Goal: Transaction & Acquisition: Book appointment/travel/reservation

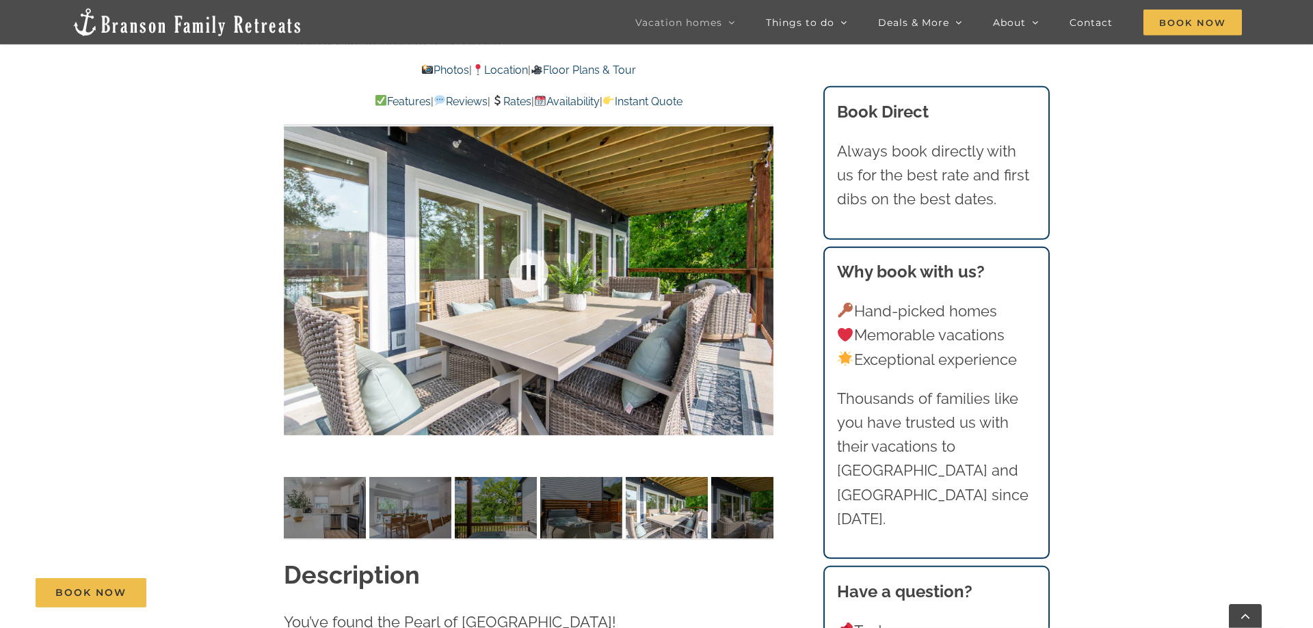
scroll to position [989, 0]
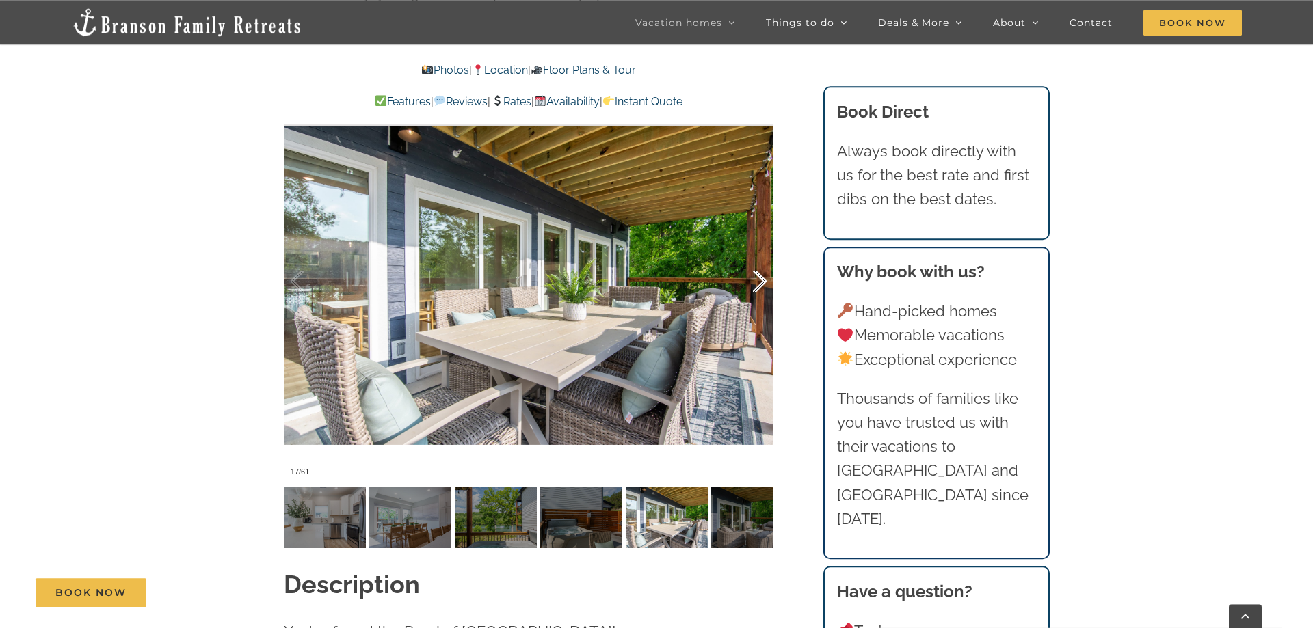
click at [751, 282] on div at bounding box center [745, 281] width 42 height 85
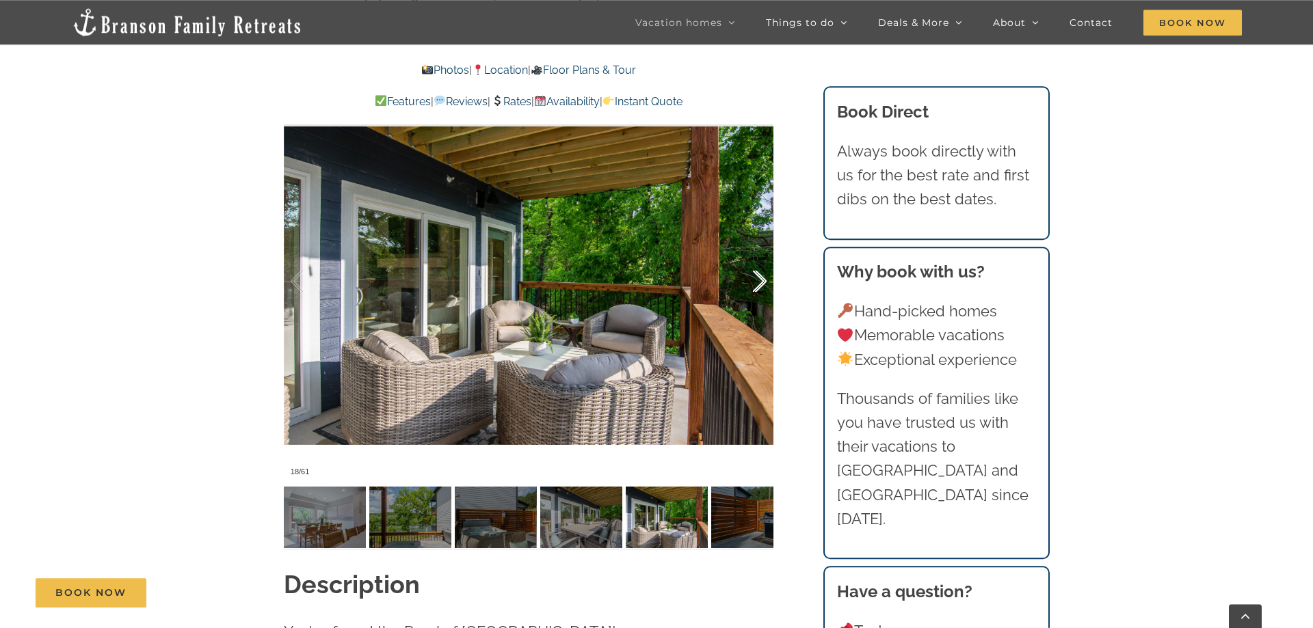
click at [751, 282] on div at bounding box center [745, 281] width 42 height 85
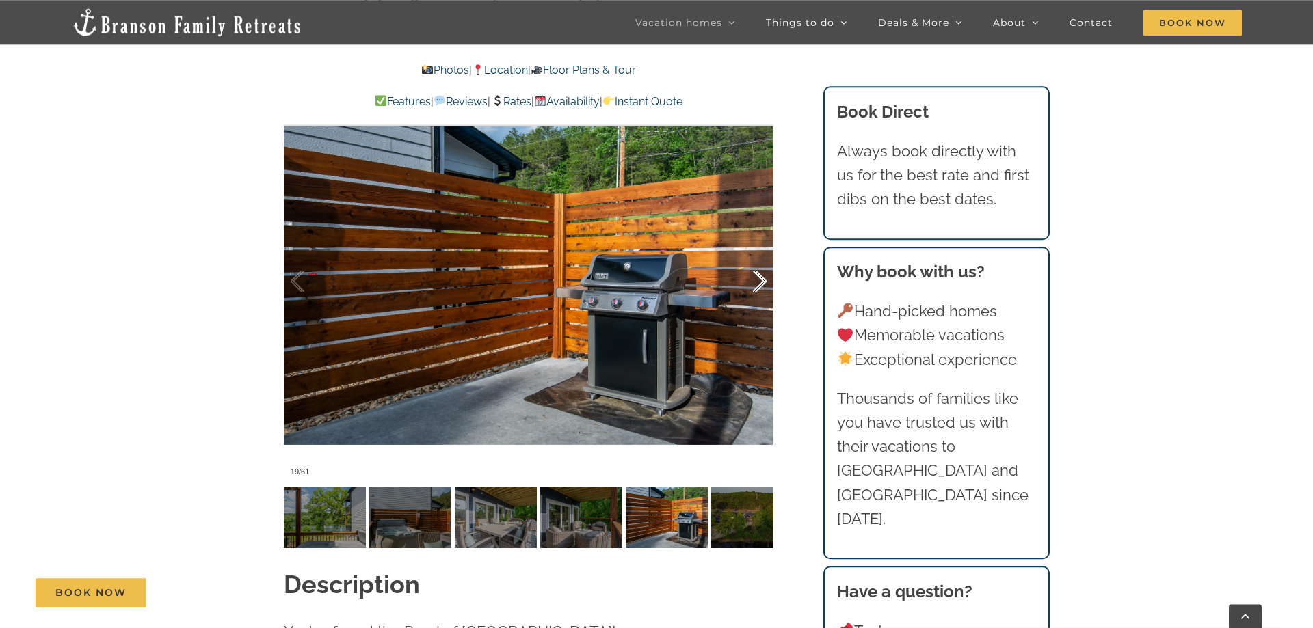
click at [751, 282] on div at bounding box center [745, 281] width 42 height 85
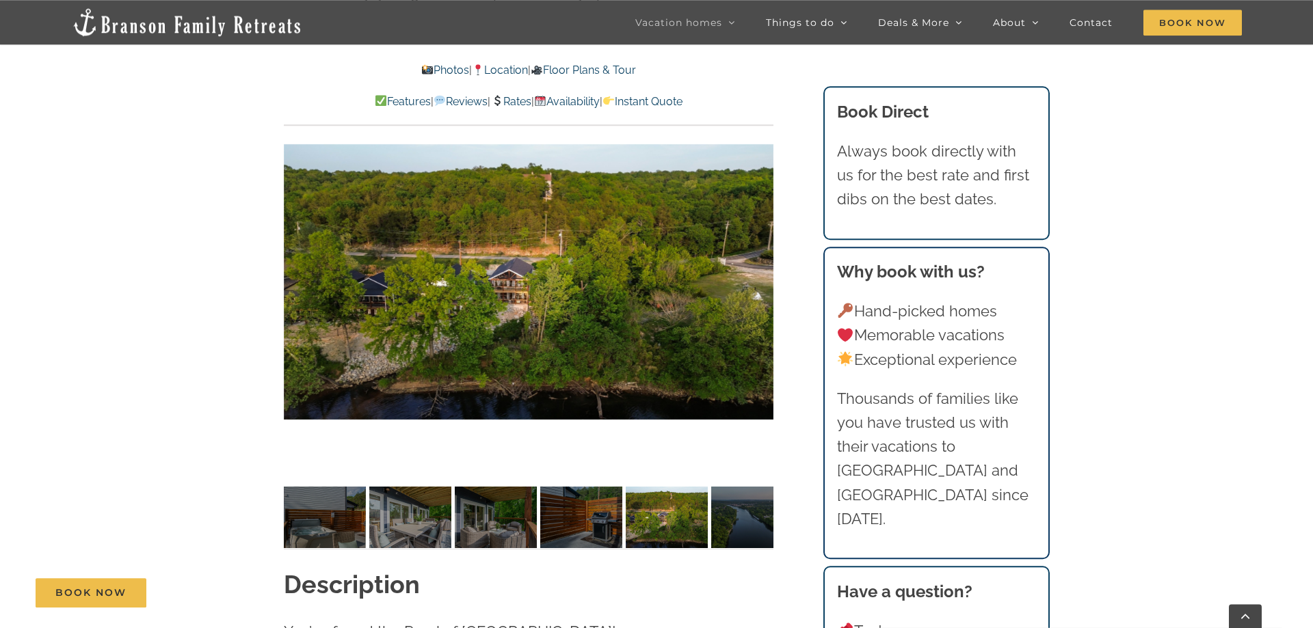
click at [751, 282] on div at bounding box center [529, 282] width 490 height 402
click at [751, 282] on div at bounding box center [745, 281] width 42 height 85
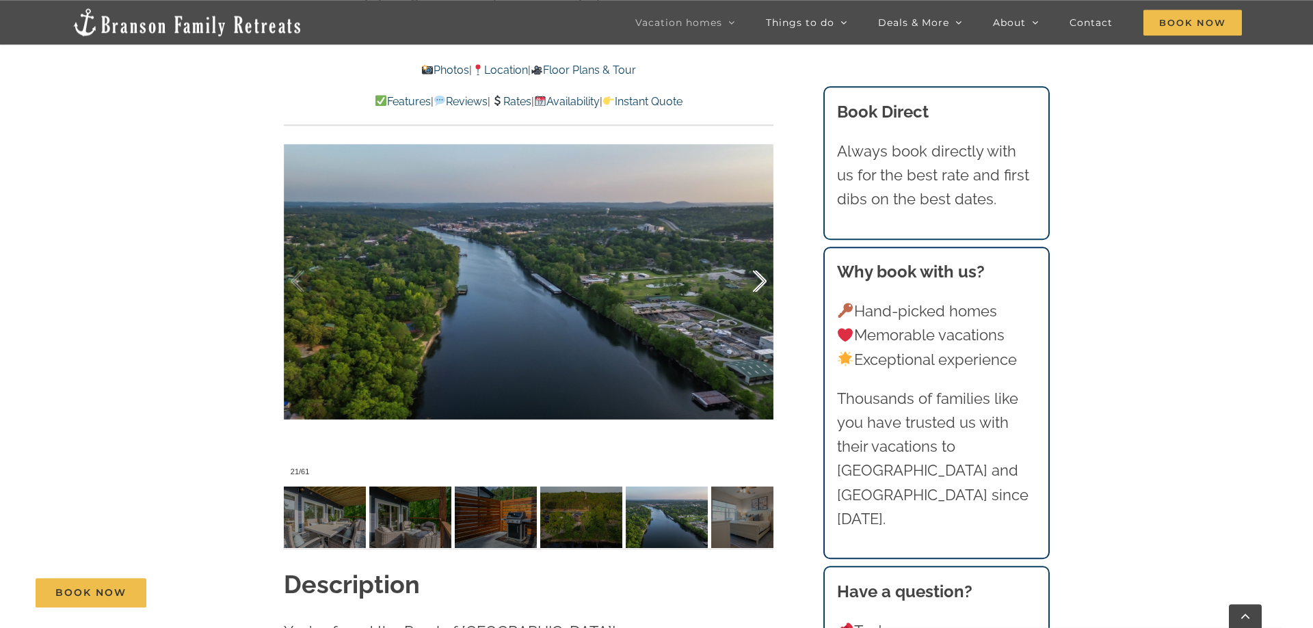
click at [751, 282] on div at bounding box center [745, 281] width 42 height 85
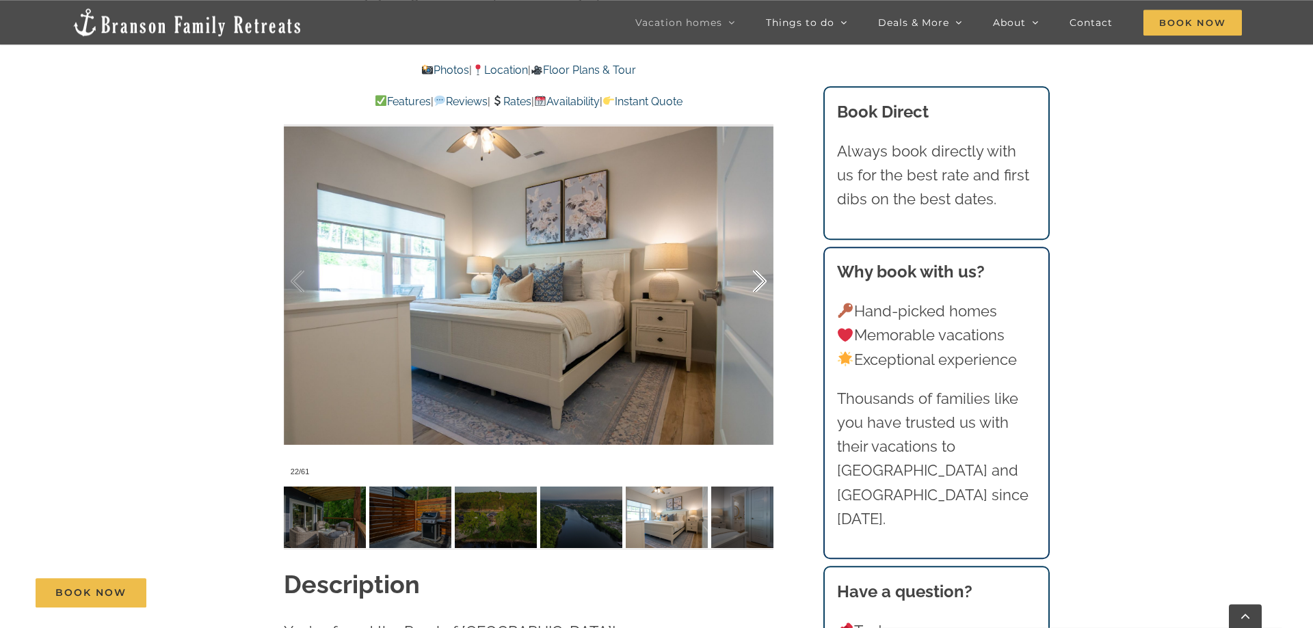
click at [751, 282] on div at bounding box center [745, 281] width 42 height 85
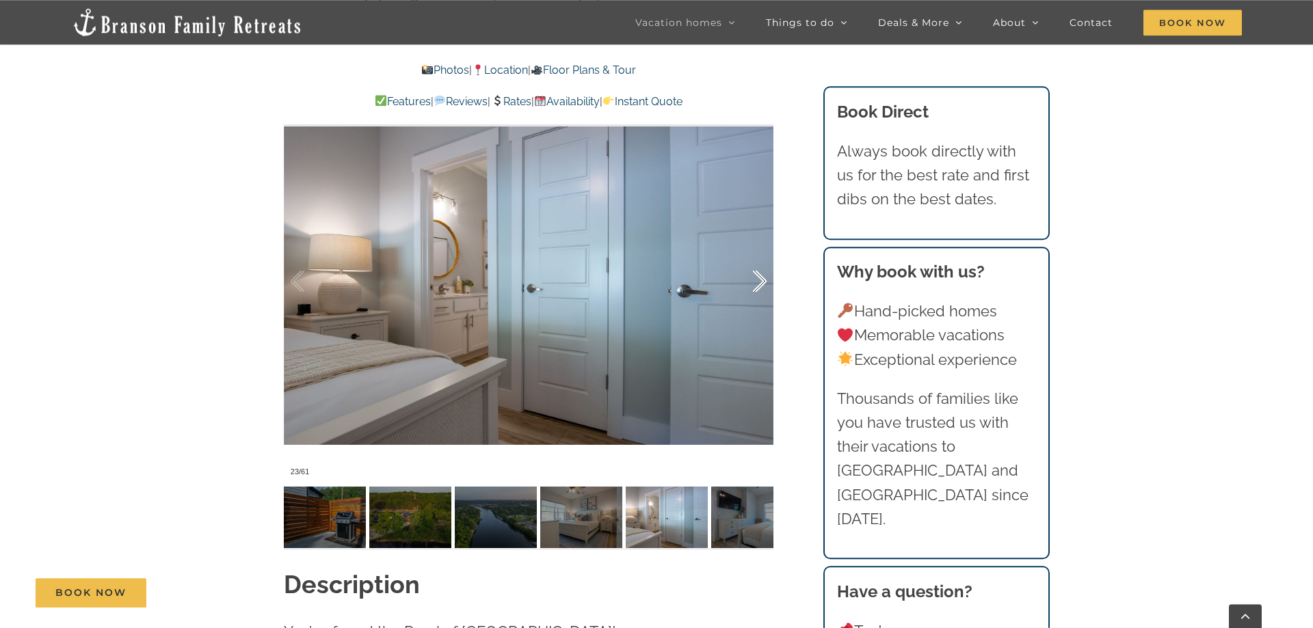
click at [751, 282] on div at bounding box center [745, 281] width 42 height 85
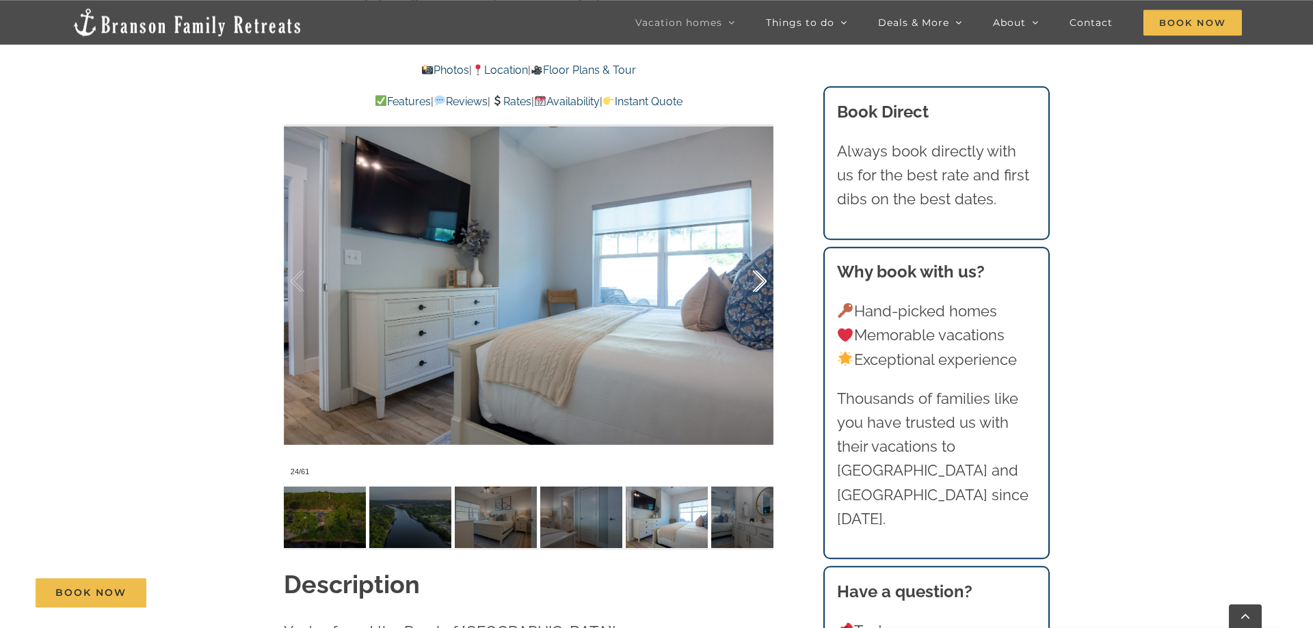
click at [751, 282] on div at bounding box center [745, 281] width 42 height 85
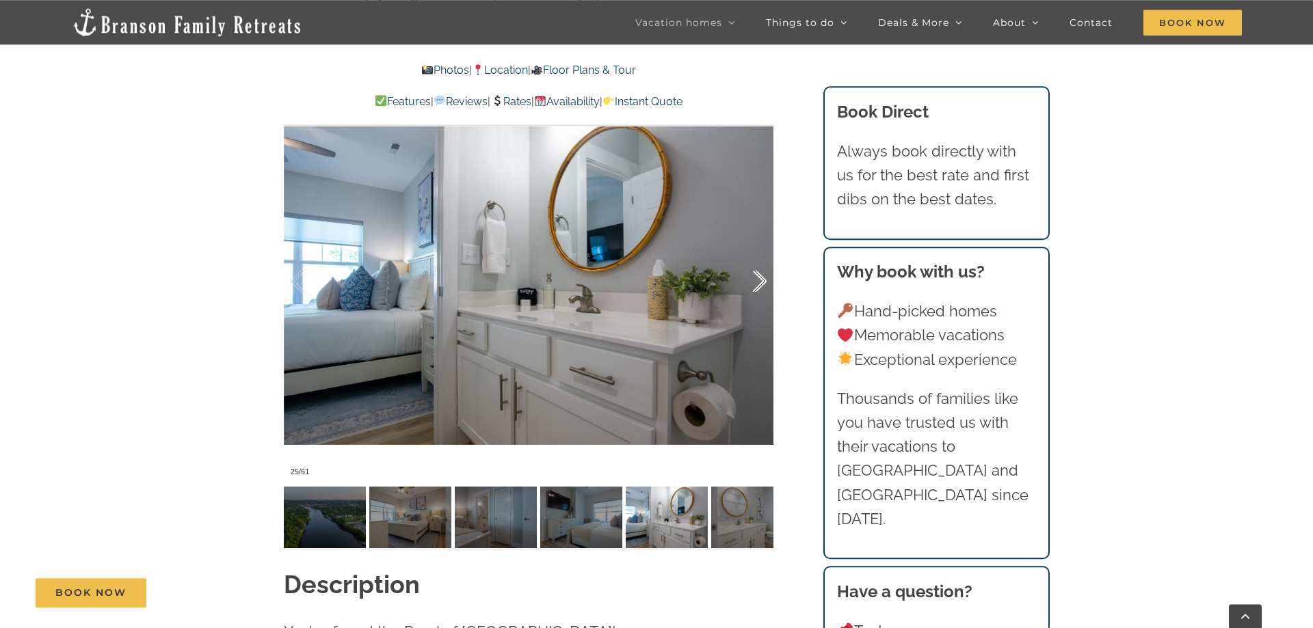
click at [751, 282] on div at bounding box center [745, 281] width 42 height 85
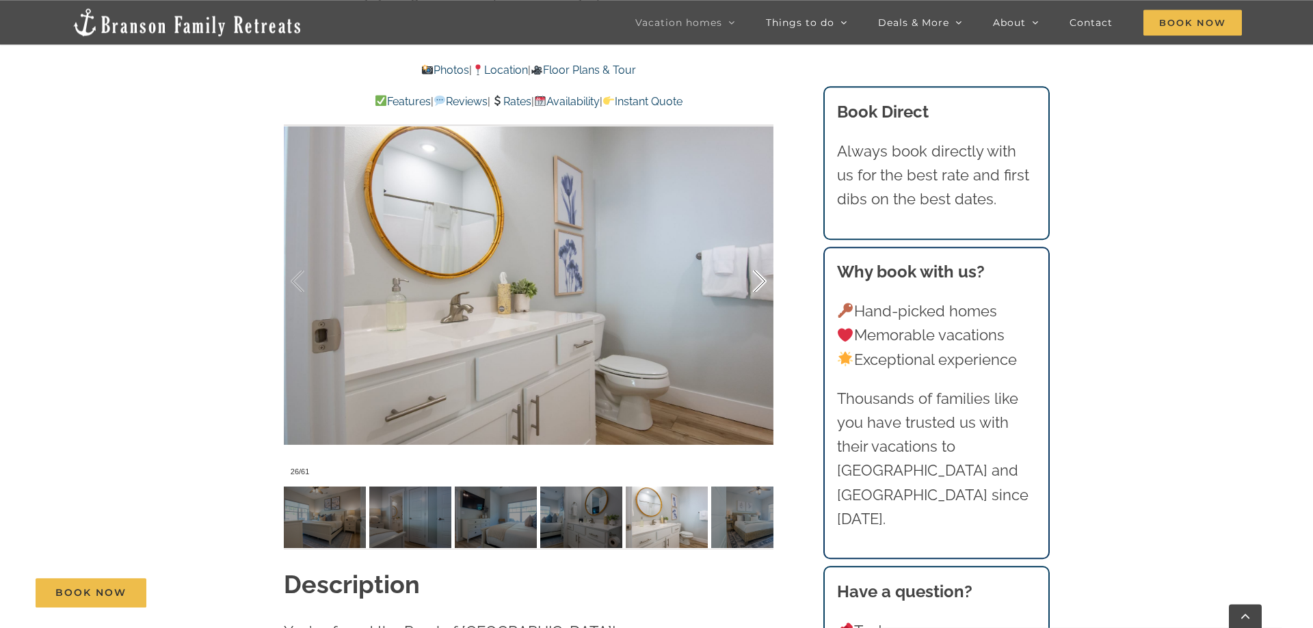
click at [751, 282] on div at bounding box center [745, 281] width 42 height 85
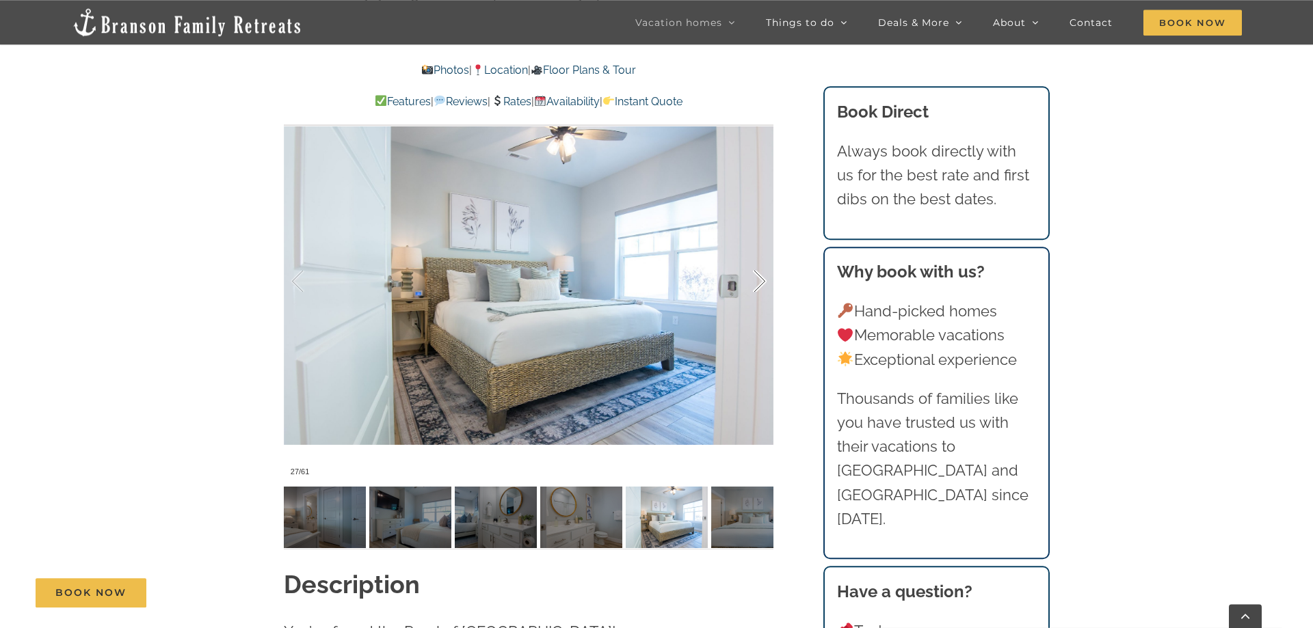
click at [751, 282] on div at bounding box center [745, 281] width 42 height 85
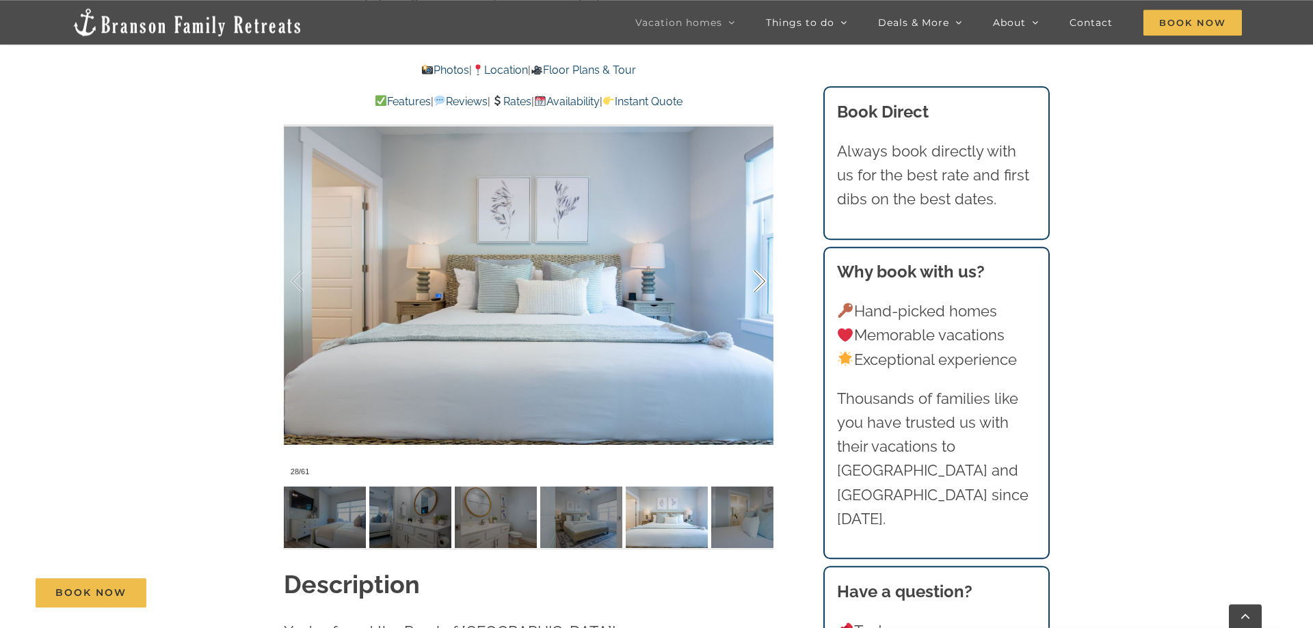
click at [751, 282] on div at bounding box center [745, 281] width 42 height 85
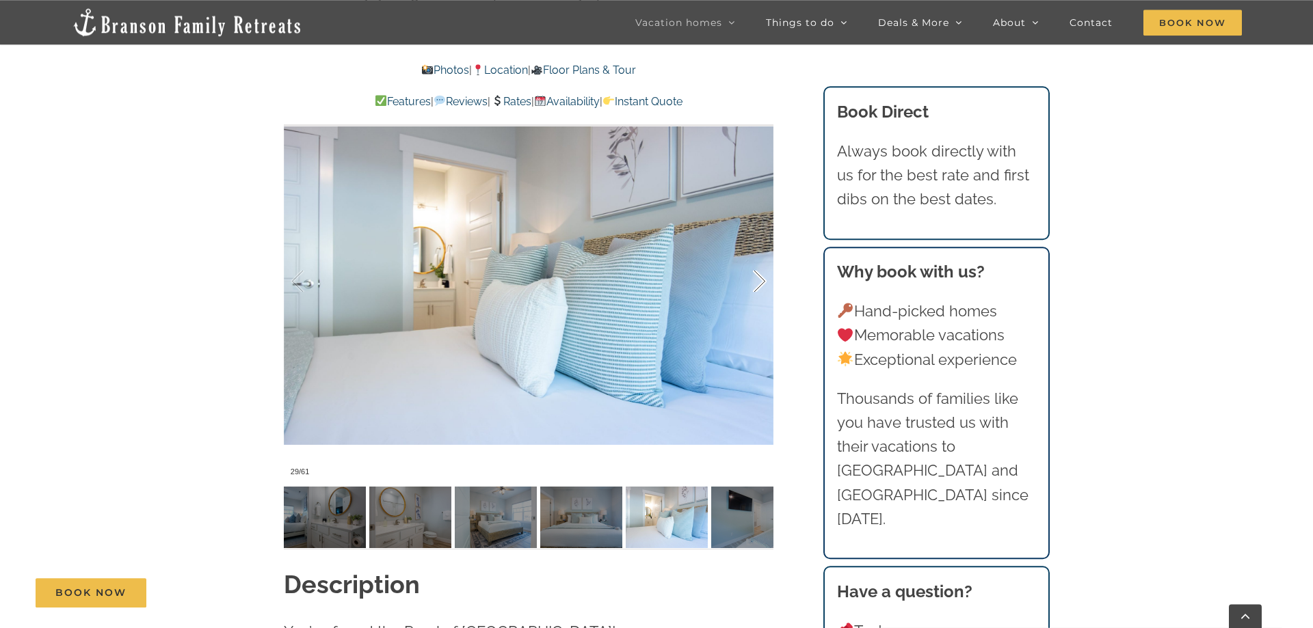
click at [751, 282] on div at bounding box center [745, 281] width 42 height 85
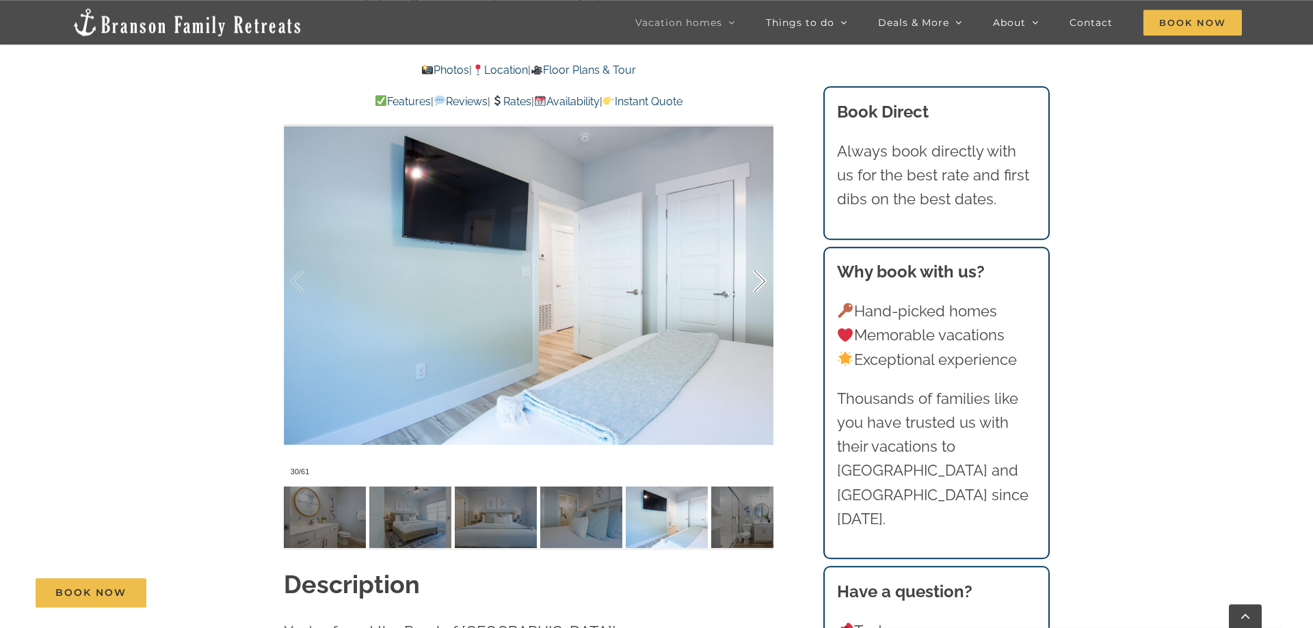
click at [751, 282] on div at bounding box center [745, 281] width 42 height 85
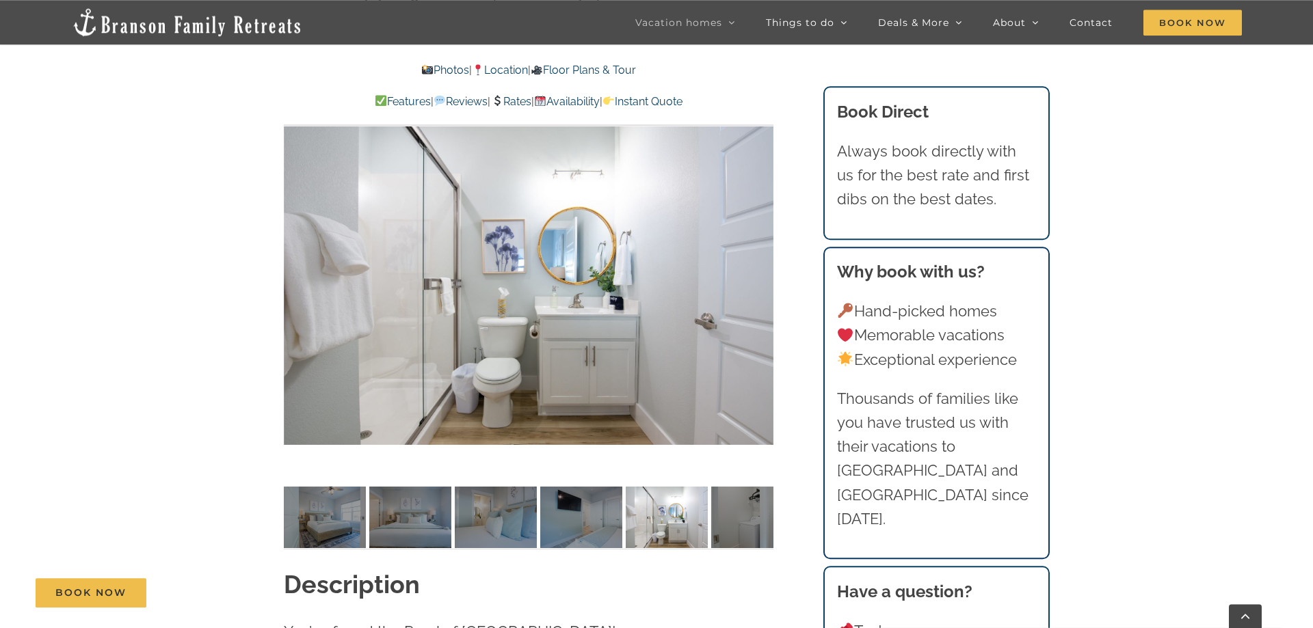
click at [751, 282] on div at bounding box center [529, 282] width 490 height 402
click at [756, 284] on div at bounding box center [745, 281] width 42 height 85
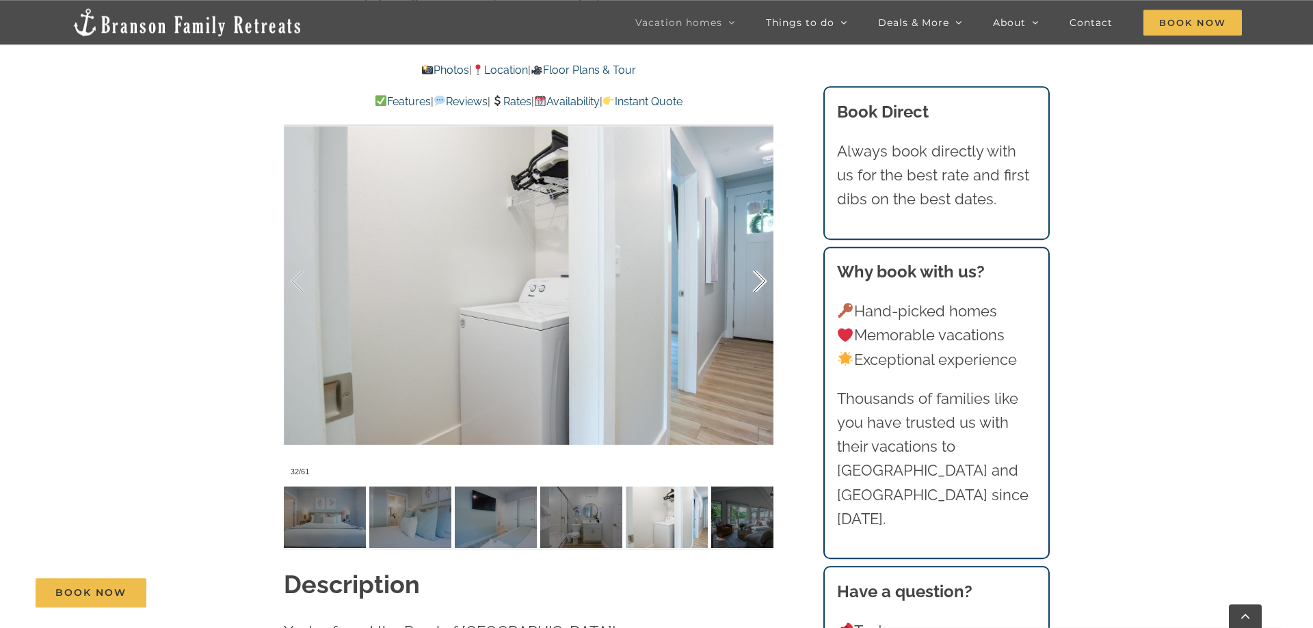
click at [756, 284] on div at bounding box center [745, 281] width 42 height 85
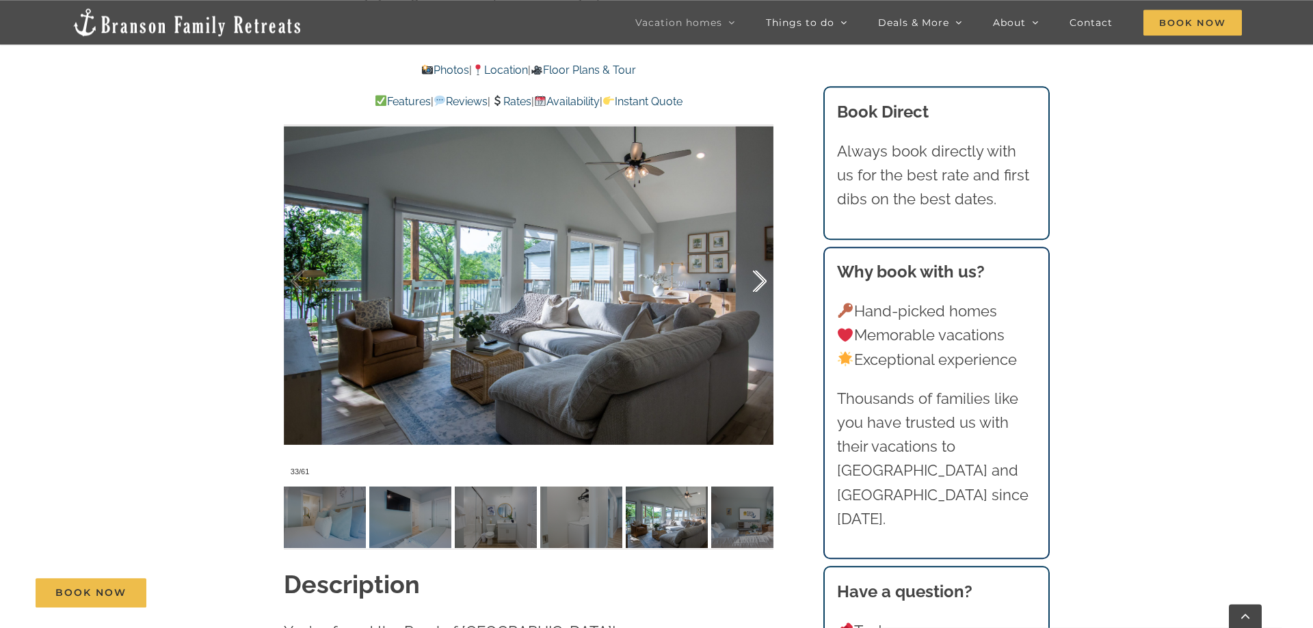
click at [756, 284] on div at bounding box center [745, 281] width 42 height 85
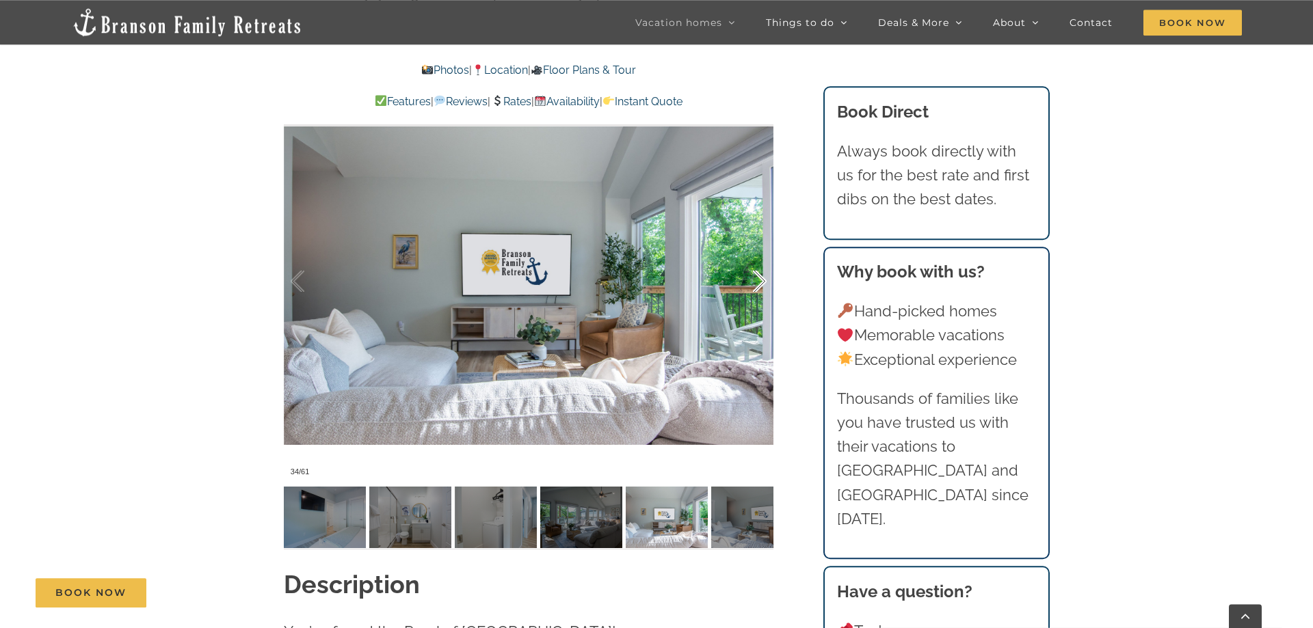
click at [756, 284] on div at bounding box center [745, 281] width 42 height 85
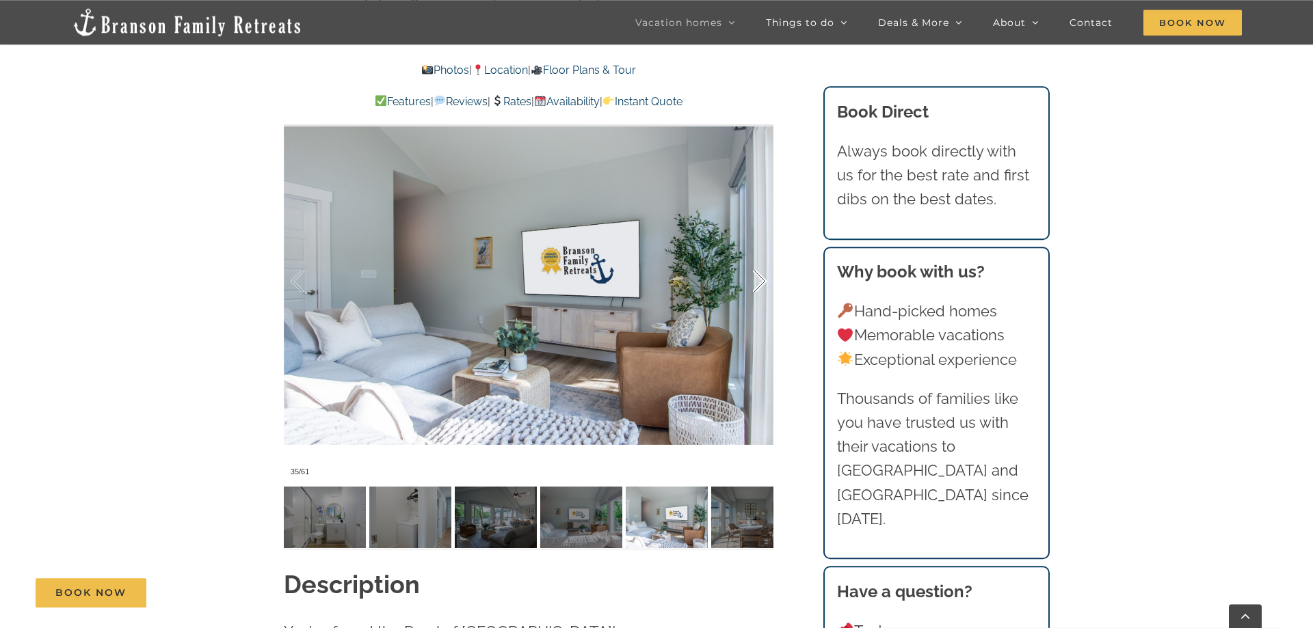
click at [756, 284] on div at bounding box center [745, 281] width 42 height 85
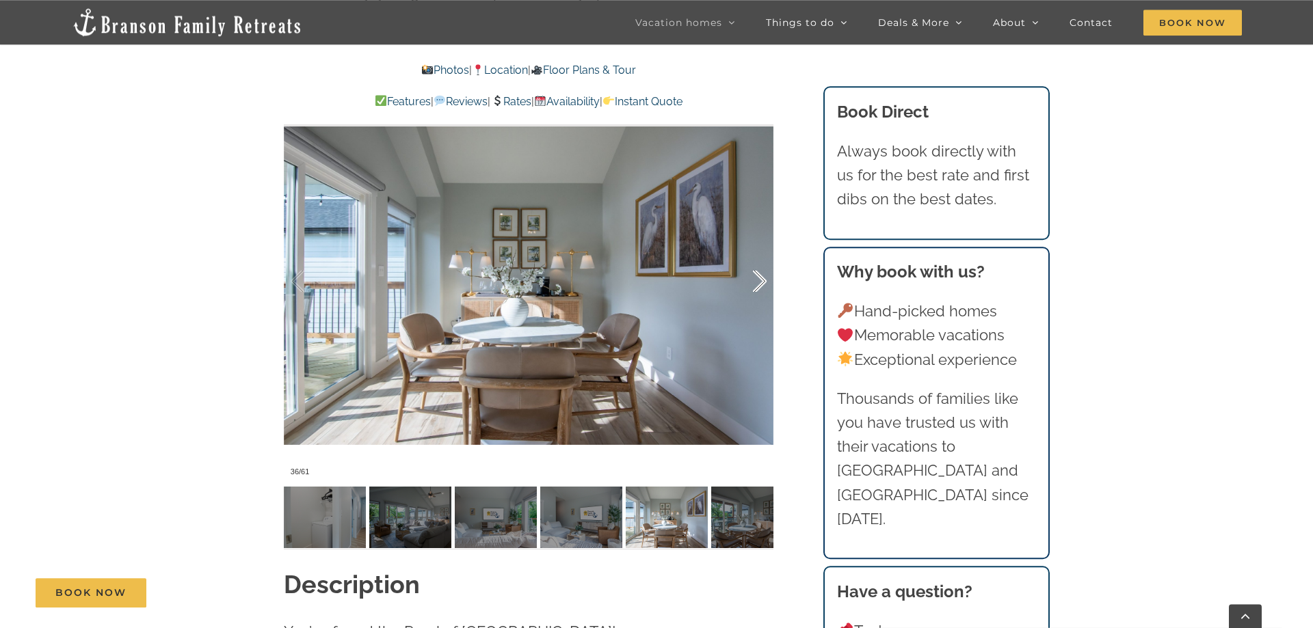
click at [756, 284] on div at bounding box center [745, 281] width 42 height 85
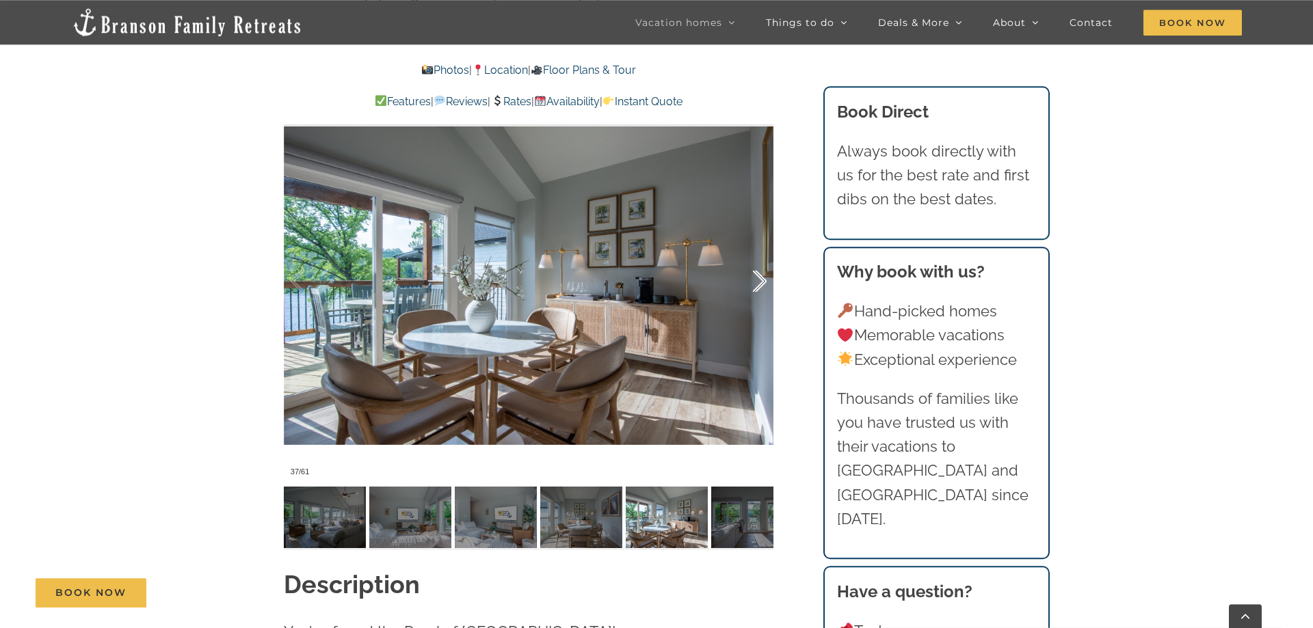
click at [756, 284] on div at bounding box center [745, 281] width 42 height 85
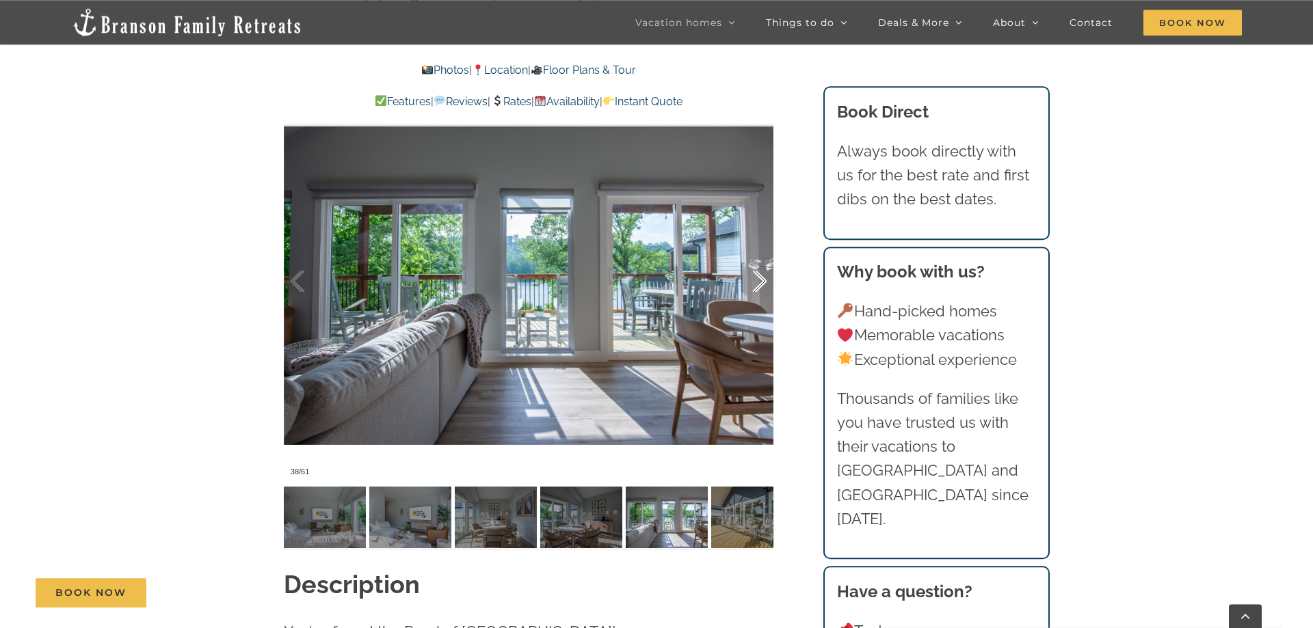
click at [756, 284] on div at bounding box center [745, 281] width 42 height 85
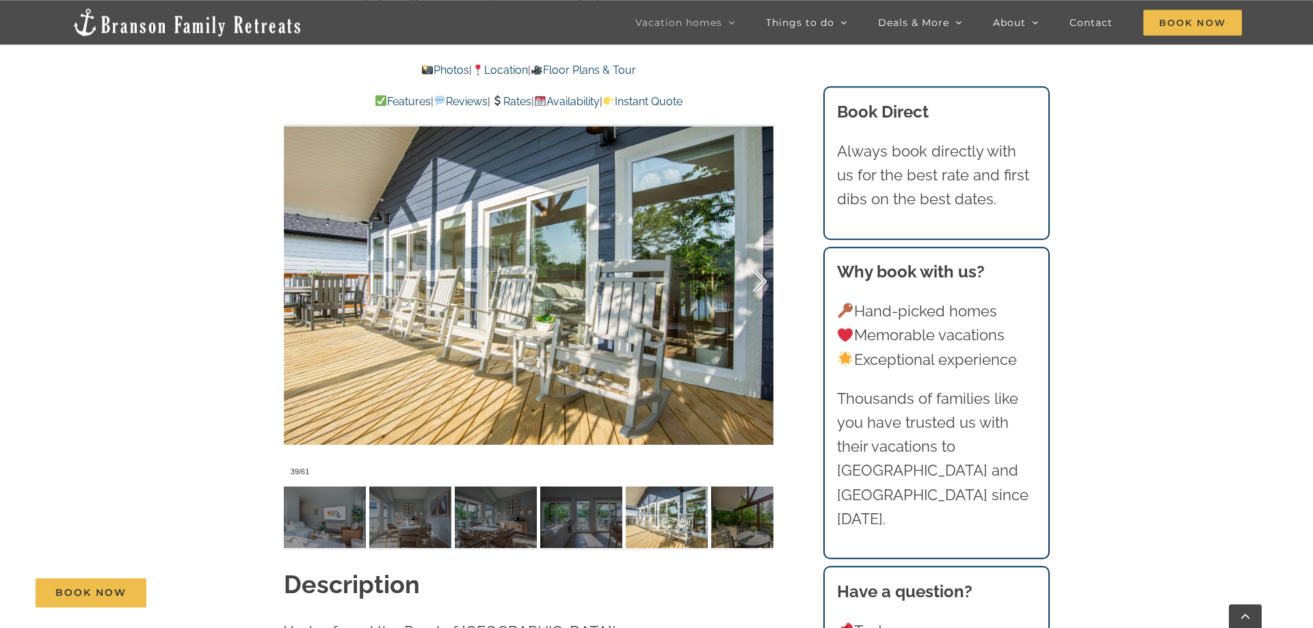
click at [756, 284] on div at bounding box center [745, 281] width 42 height 85
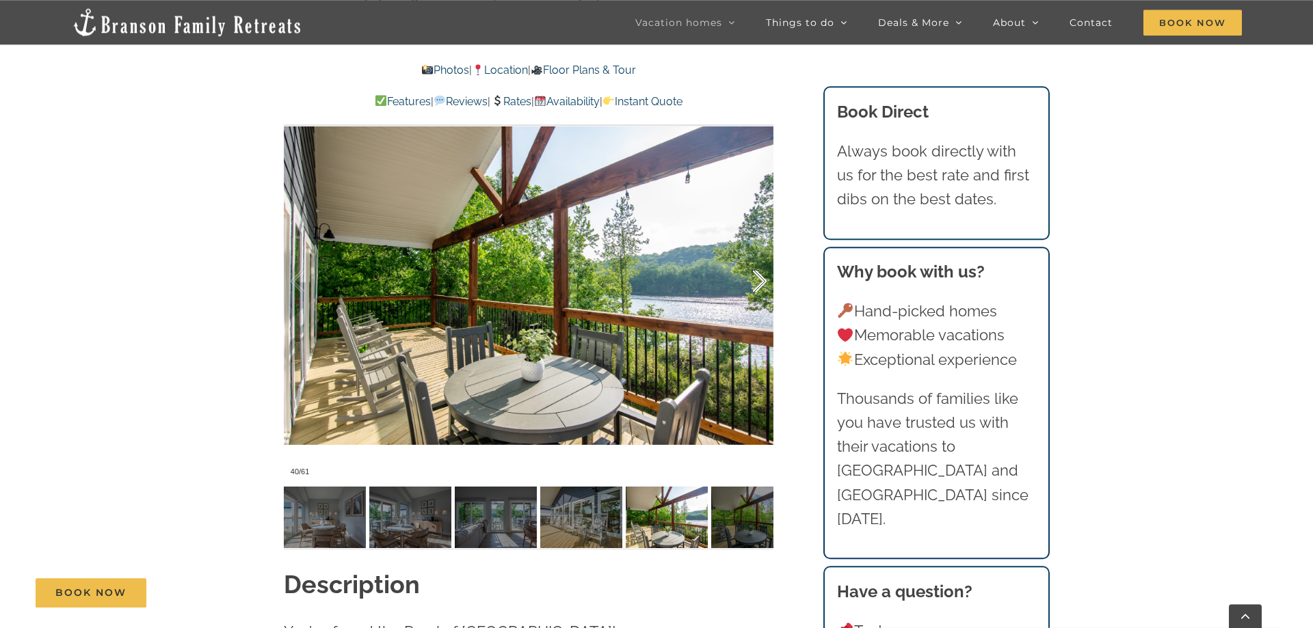
click at [756, 284] on div at bounding box center [745, 281] width 42 height 85
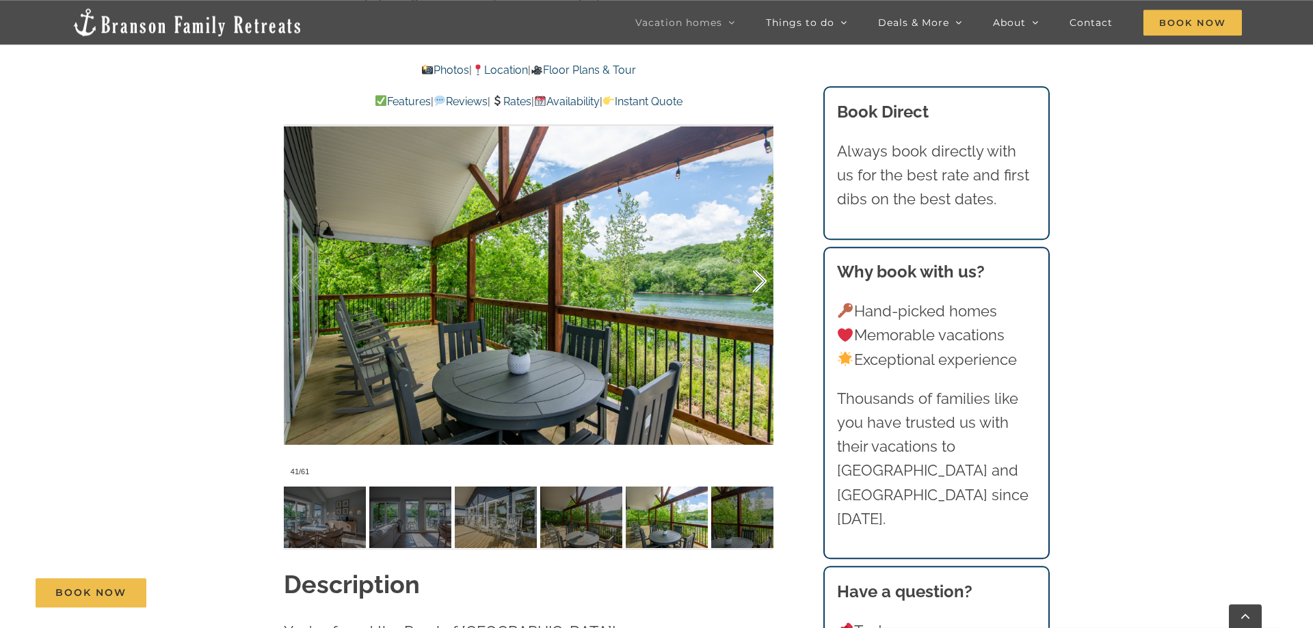
click at [760, 289] on div at bounding box center [745, 281] width 42 height 85
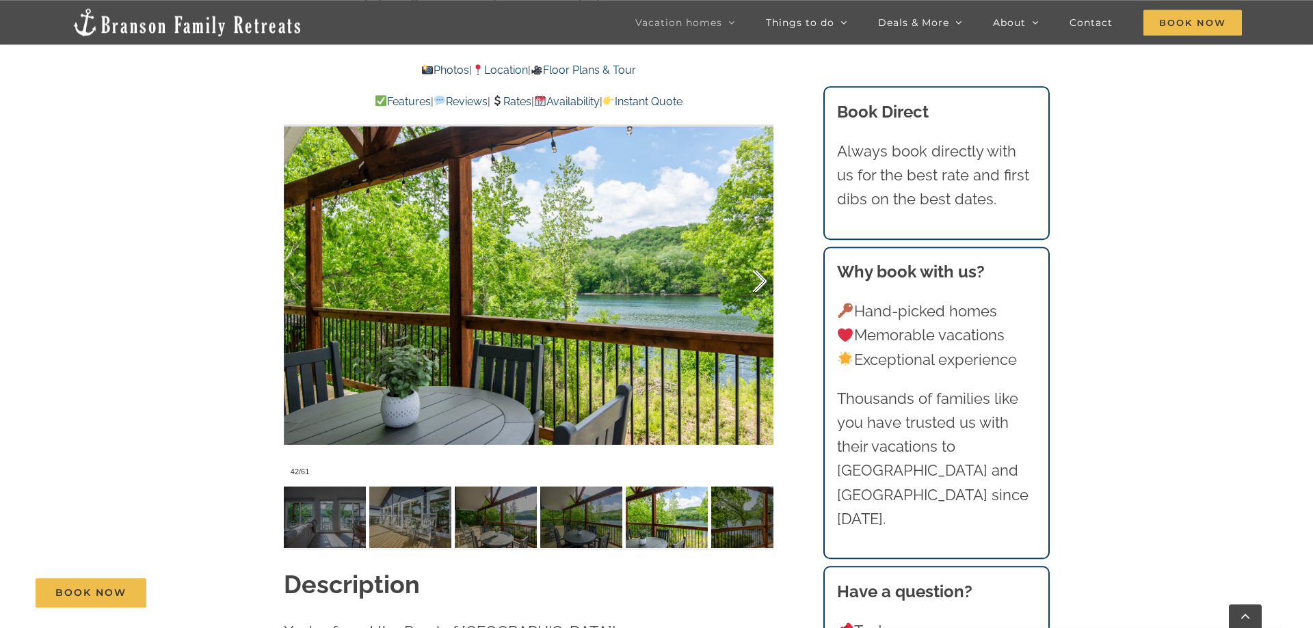
click at [760, 289] on div at bounding box center [745, 281] width 42 height 85
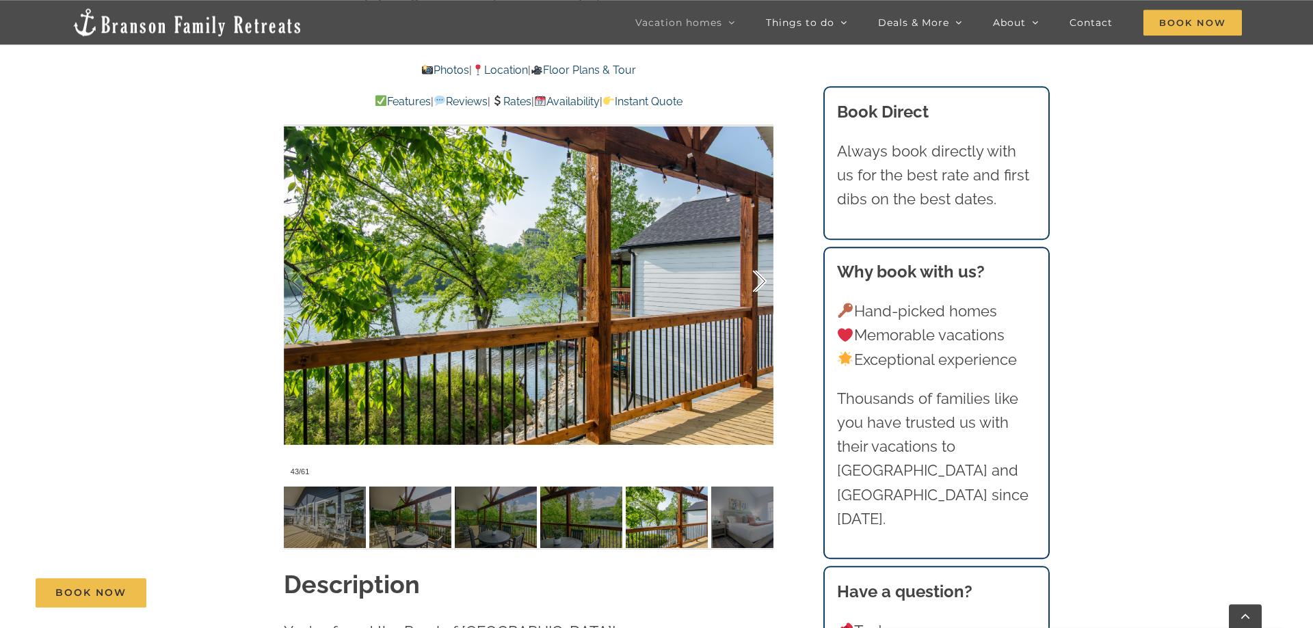
click at [760, 289] on div at bounding box center [745, 281] width 42 height 85
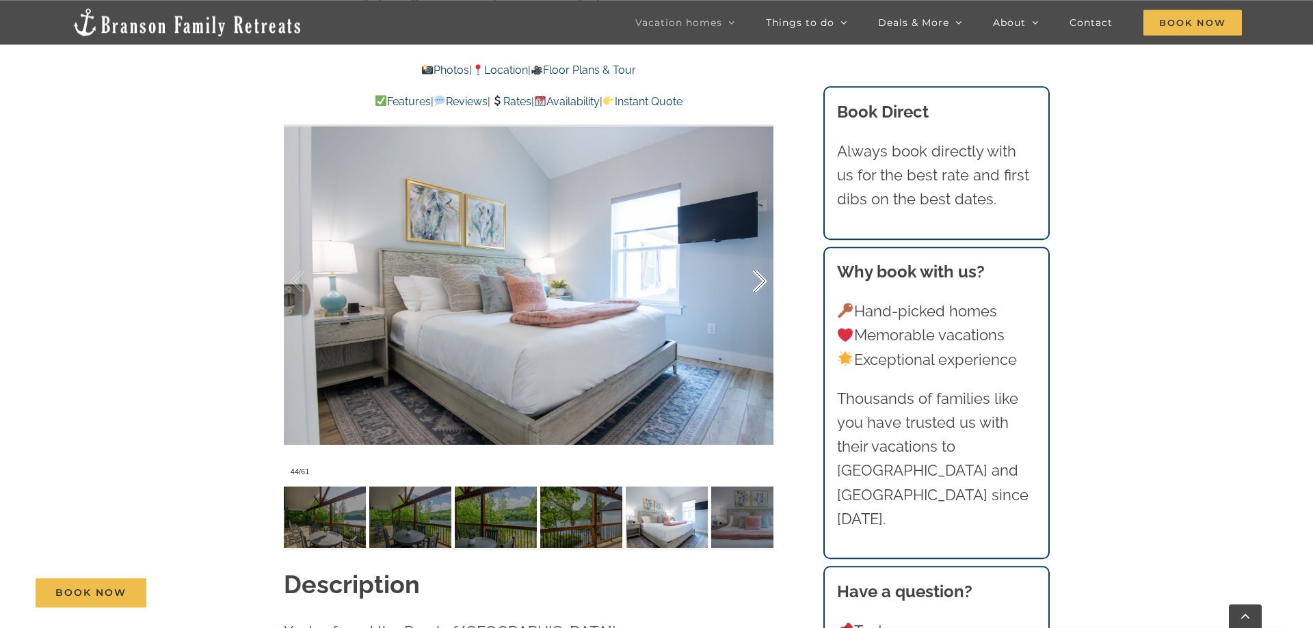
click at [760, 289] on div at bounding box center [745, 281] width 42 height 85
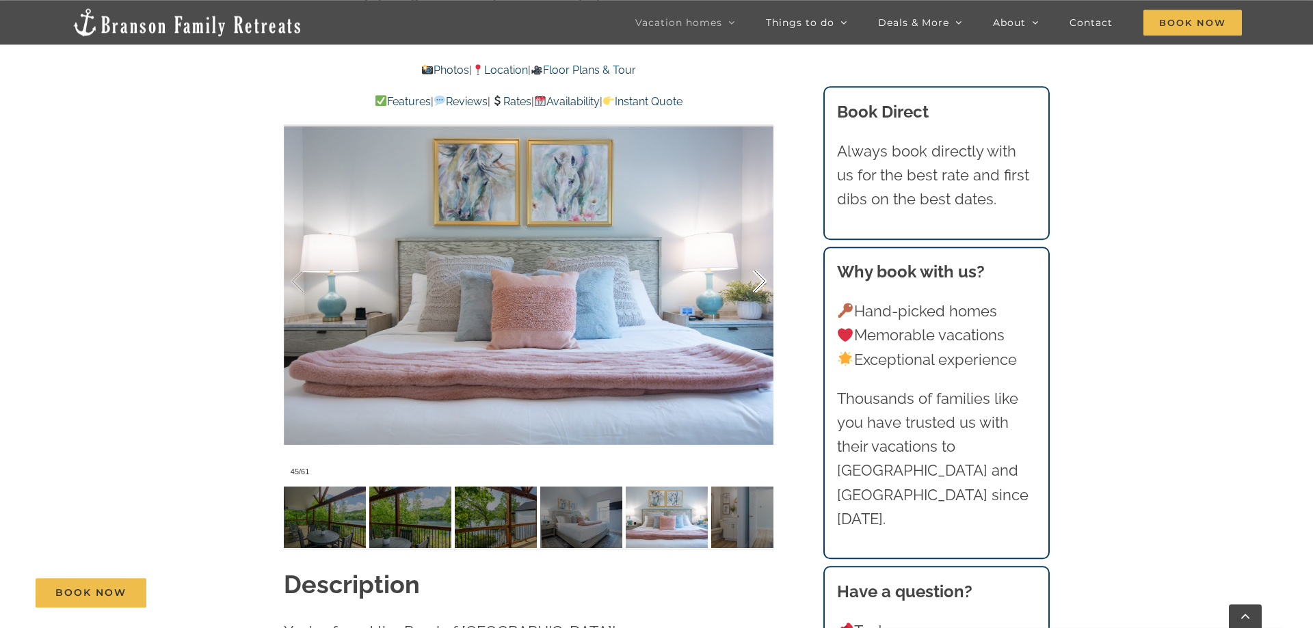
click at [760, 289] on div at bounding box center [745, 281] width 42 height 85
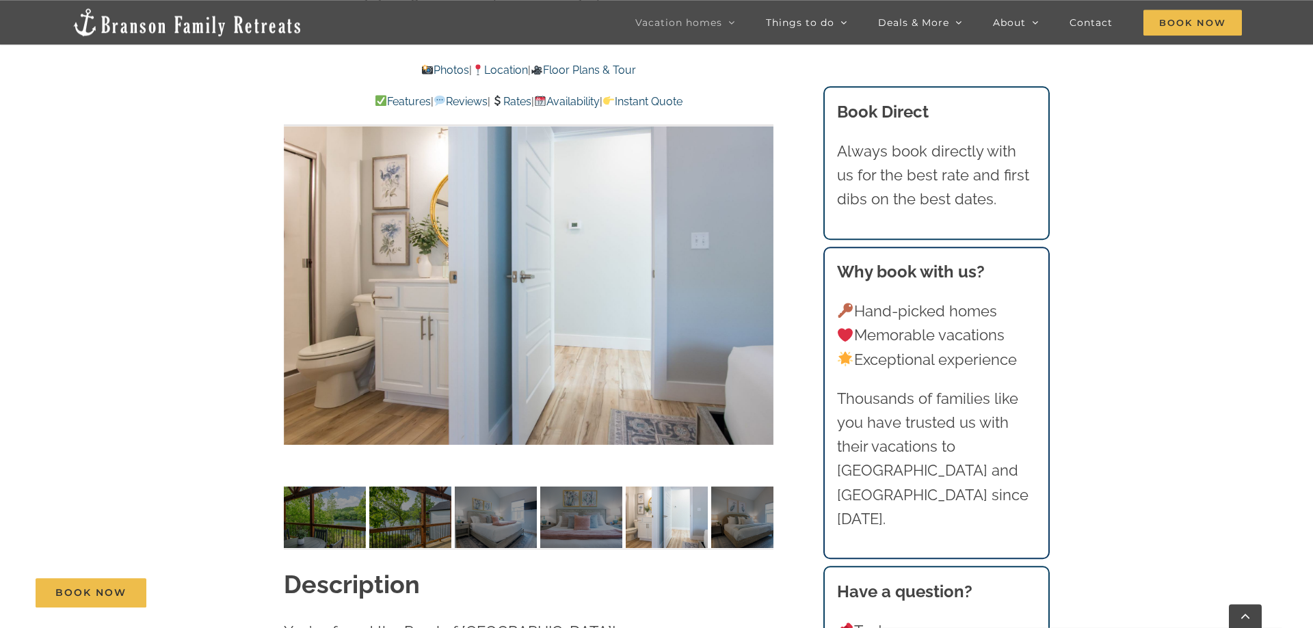
click at [760, 289] on div at bounding box center [529, 282] width 490 height 402
click at [760, 286] on div at bounding box center [745, 281] width 42 height 85
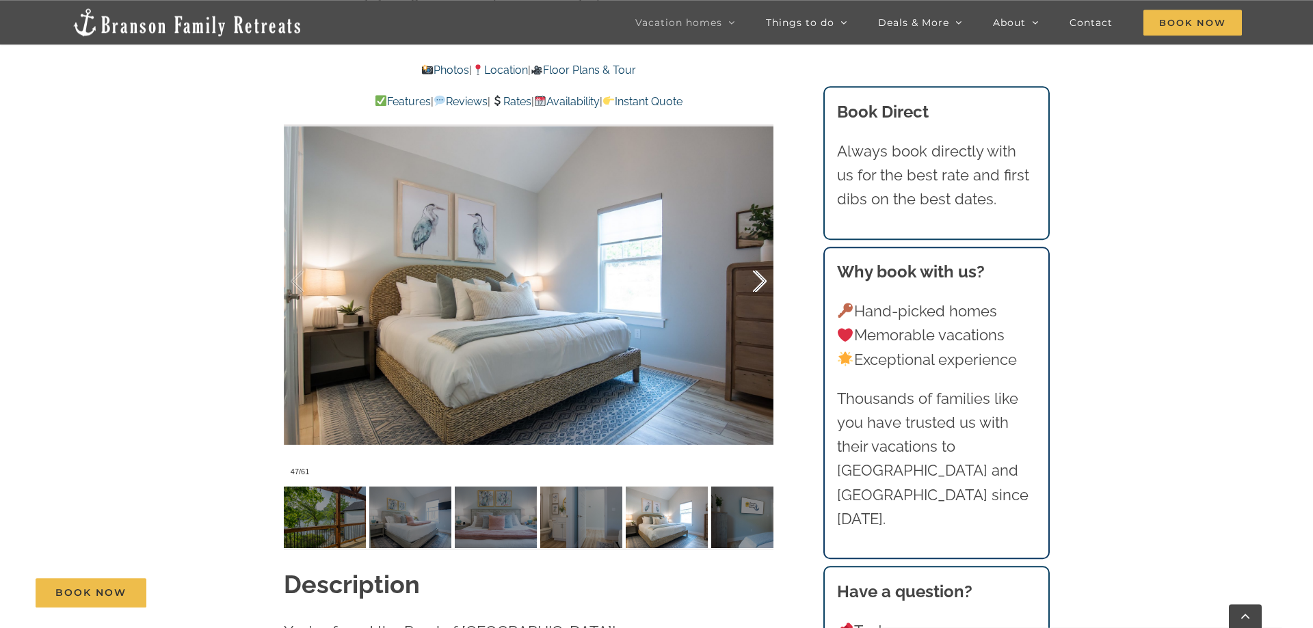
click at [760, 286] on div at bounding box center [745, 281] width 42 height 85
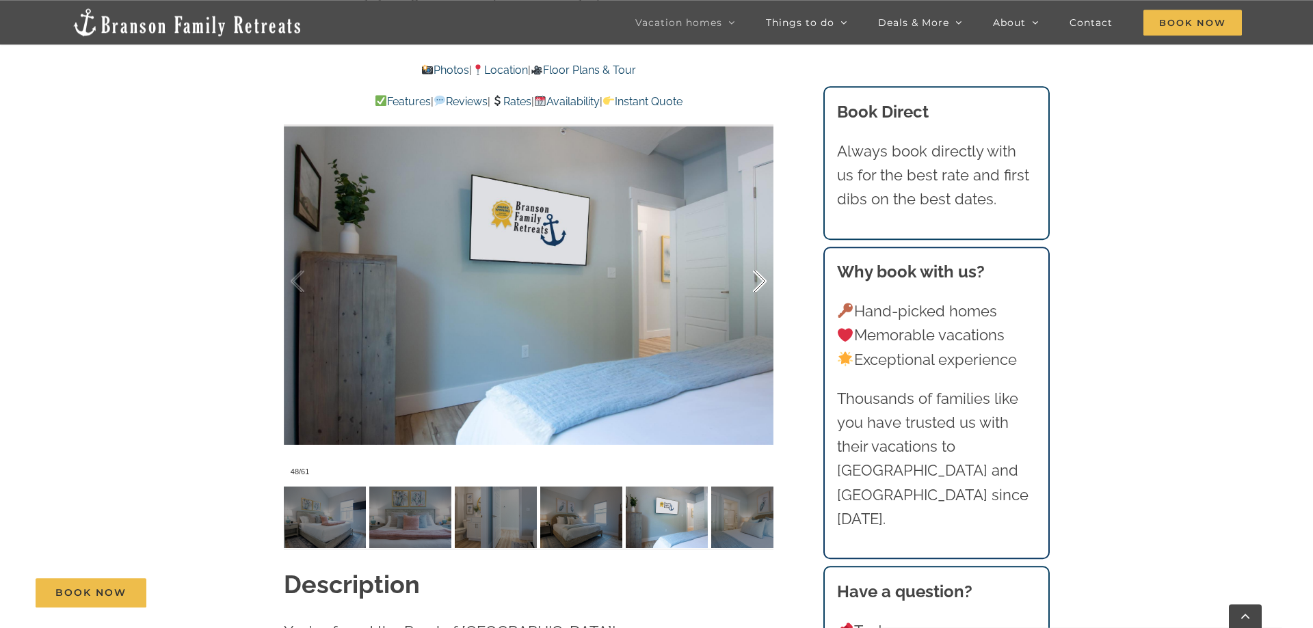
click at [760, 286] on div at bounding box center [745, 281] width 42 height 85
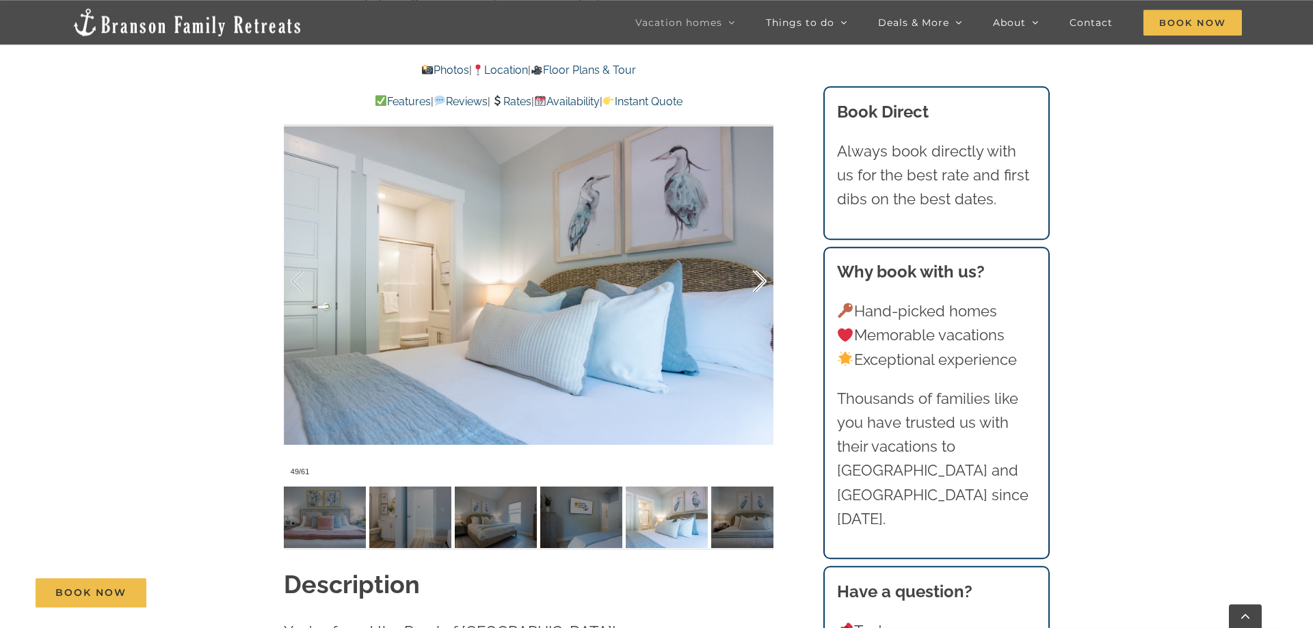
click at [760, 286] on div at bounding box center [745, 281] width 42 height 85
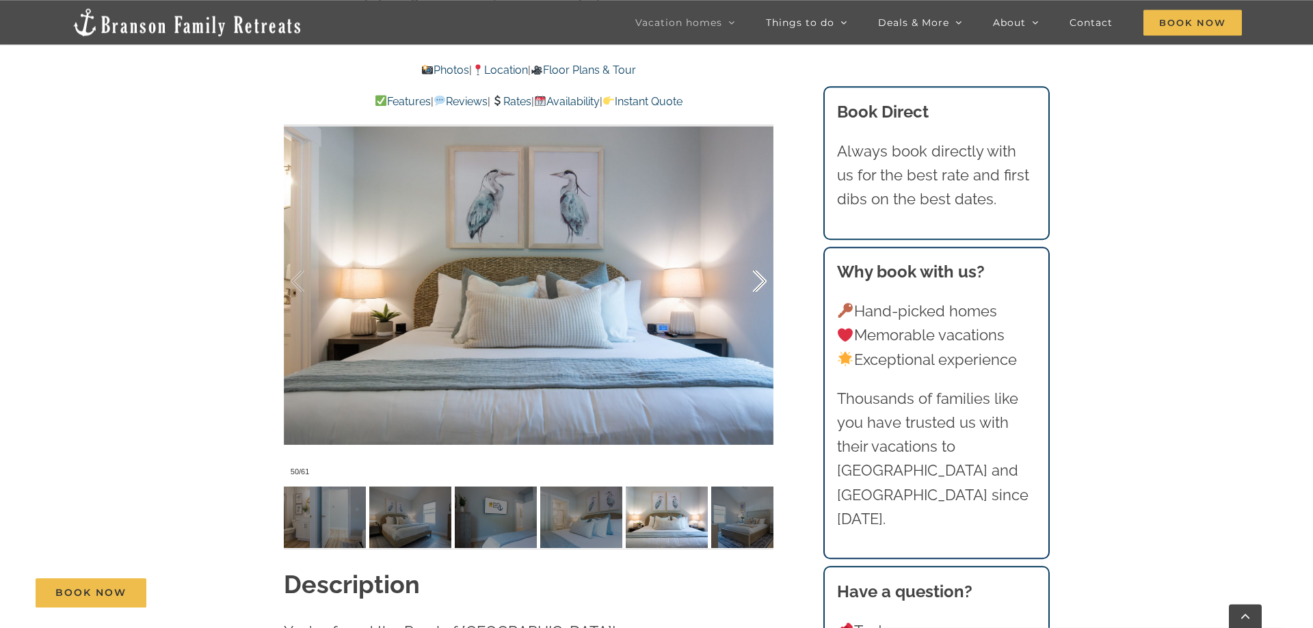
click at [760, 286] on div at bounding box center [745, 281] width 42 height 85
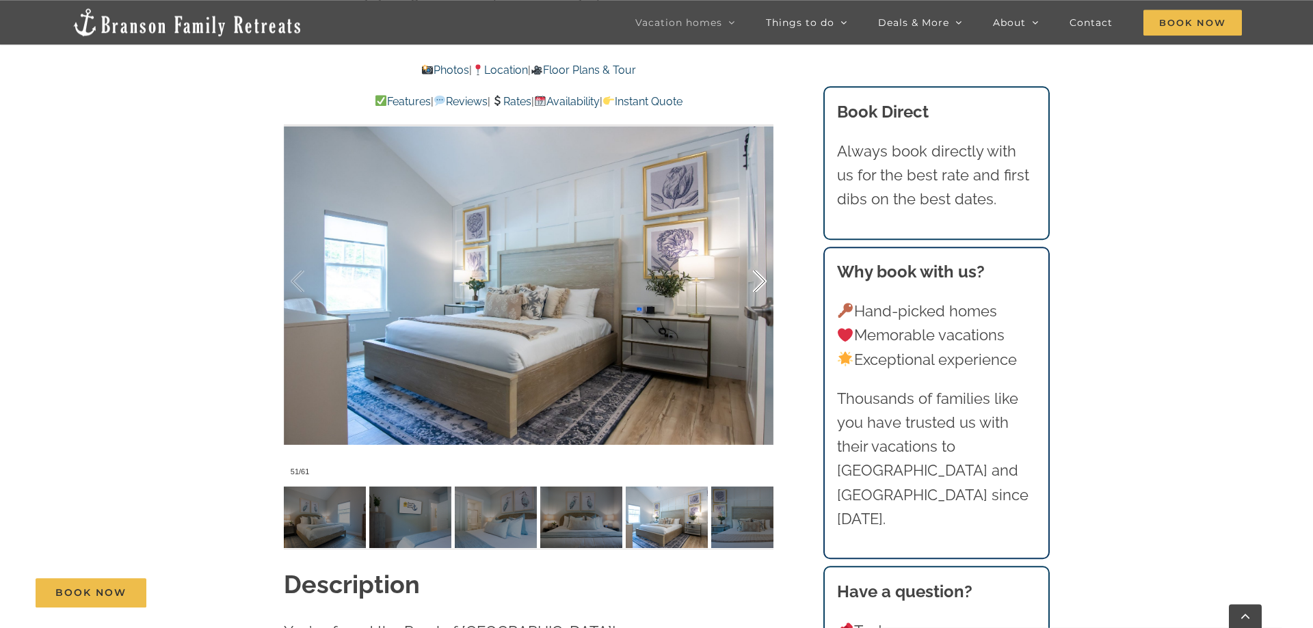
click at [760, 286] on div at bounding box center [745, 281] width 42 height 85
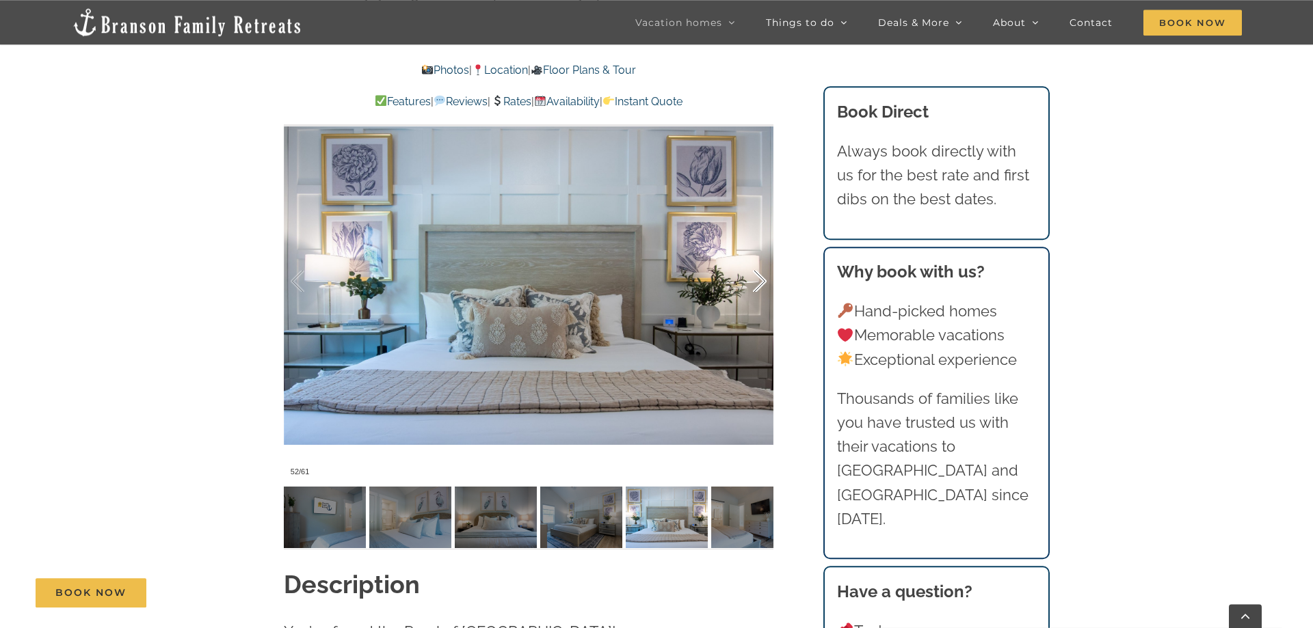
click at [760, 286] on div at bounding box center [745, 281] width 42 height 85
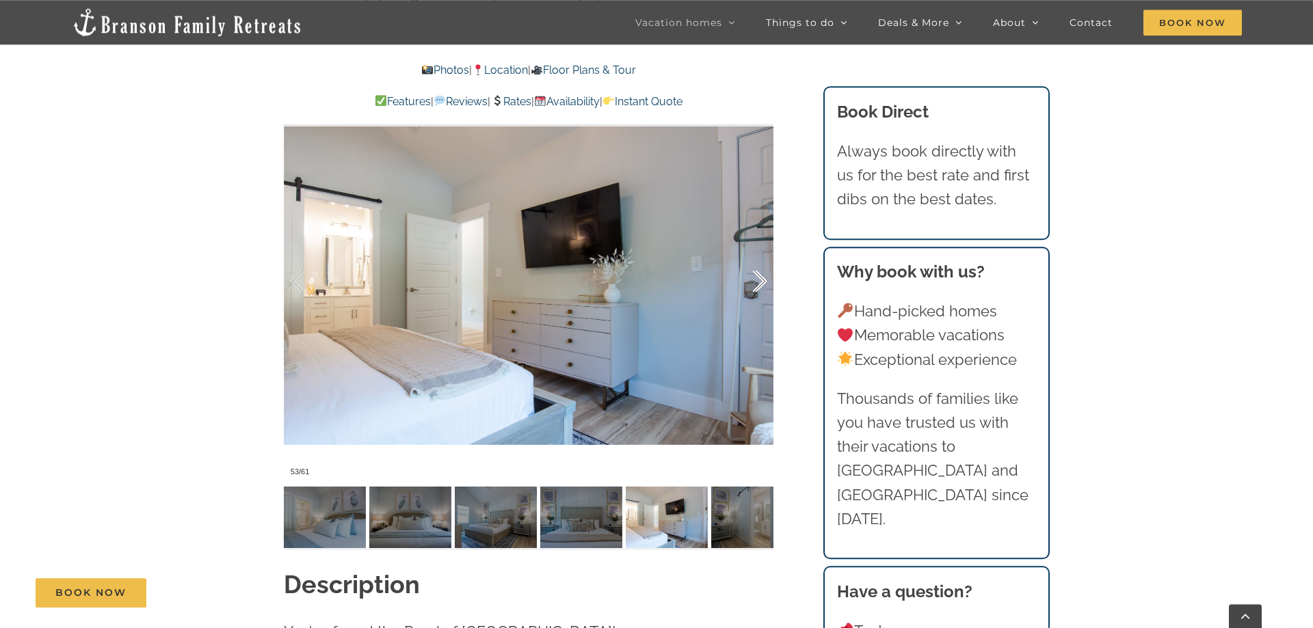
click at [760, 286] on div at bounding box center [745, 281] width 42 height 85
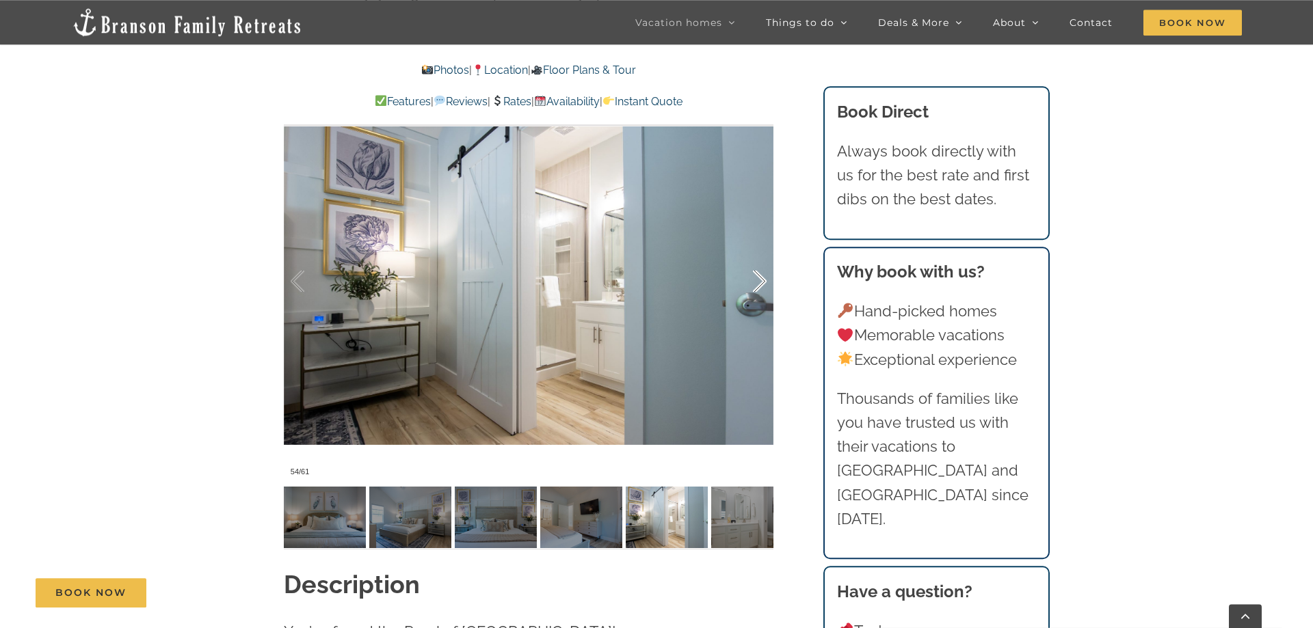
click at [760, 286] on div at bounding box center [745, 281] width 42 height 85
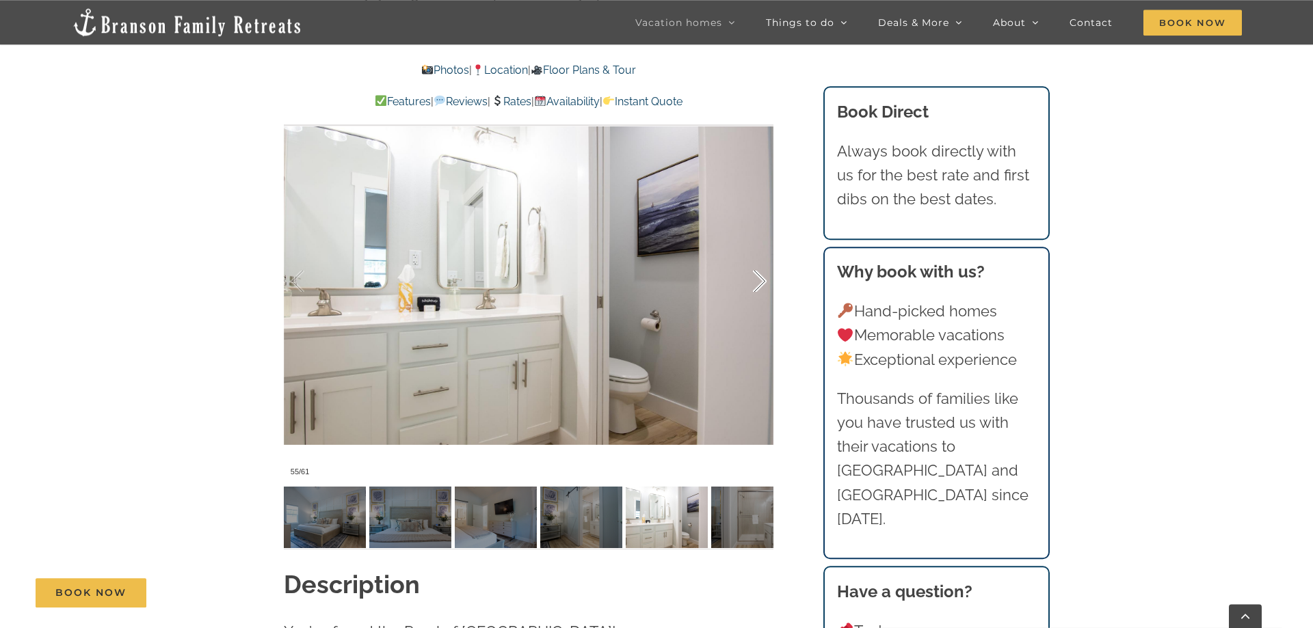
click at [760, 286] on div at bounding box center [745, 281] width 42 height 85
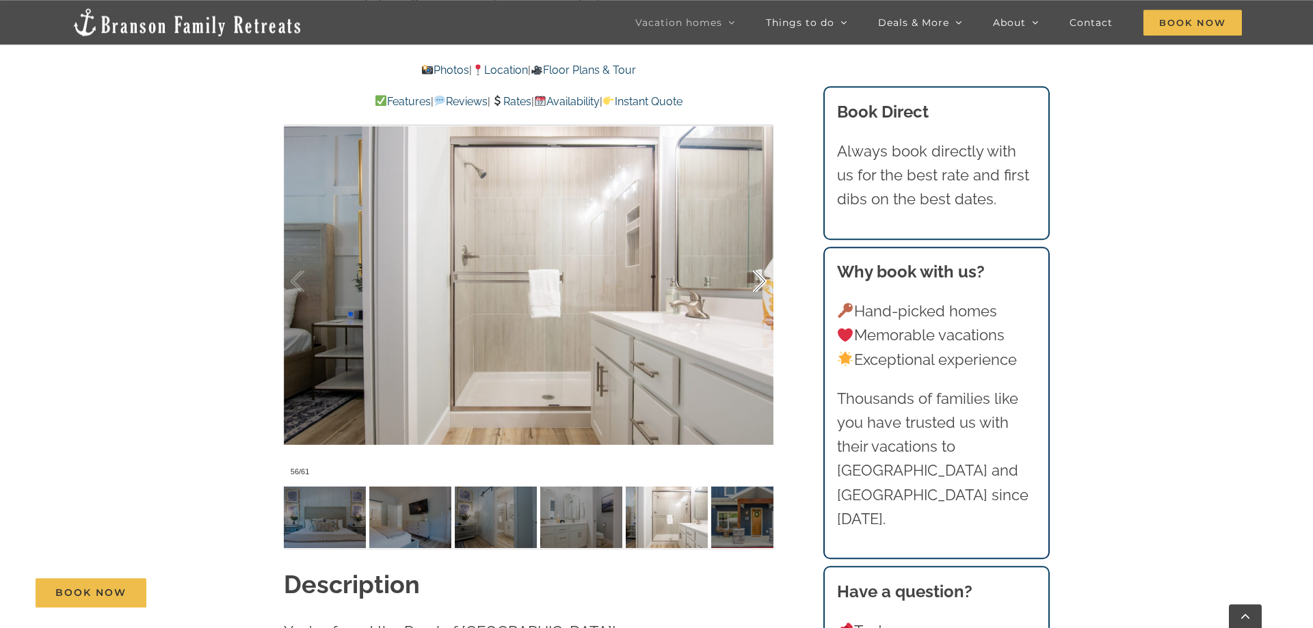
click at [760, 286] on div at bounding box center [745, 281] width 42 height 85
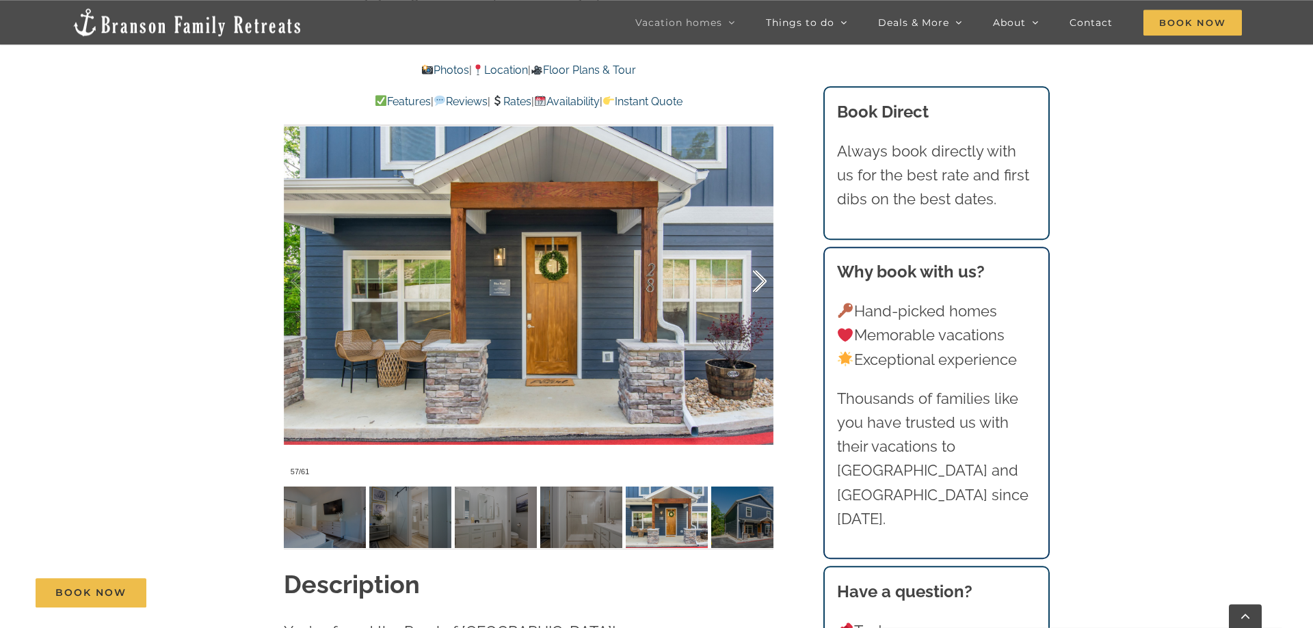
click at [760, 286] on div at bounding box center [745, 281] width 42 height 85
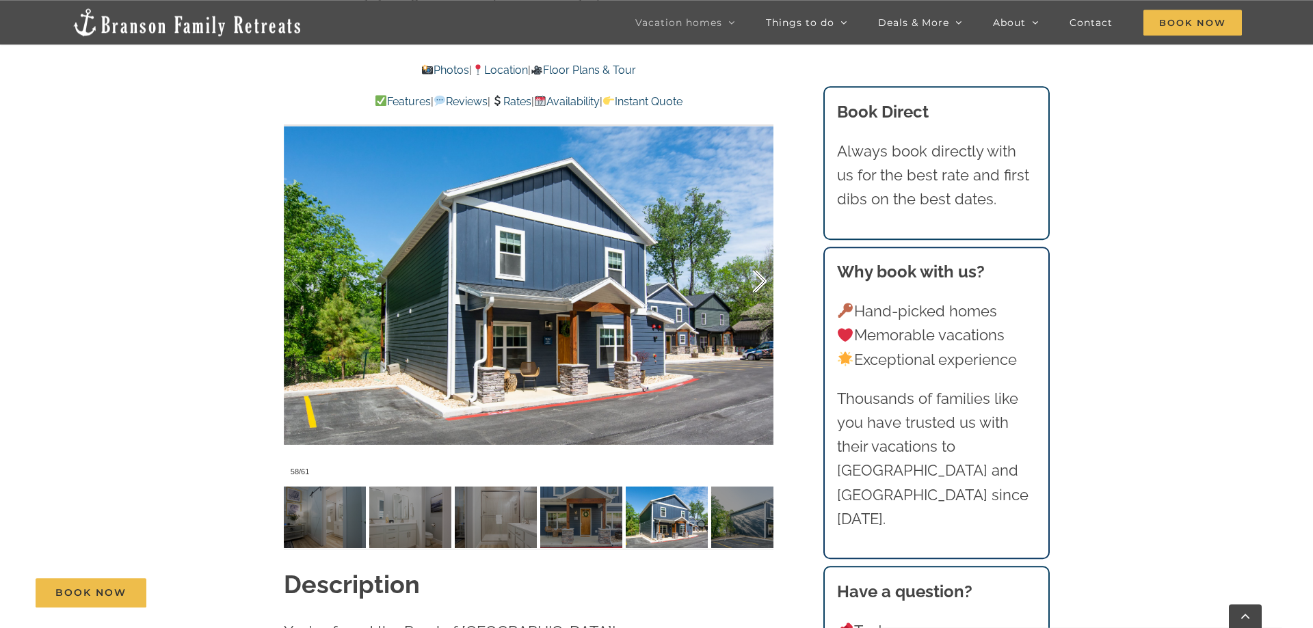
click at [760, 286] on div at bounding box center [745, 281] width 42 height 85
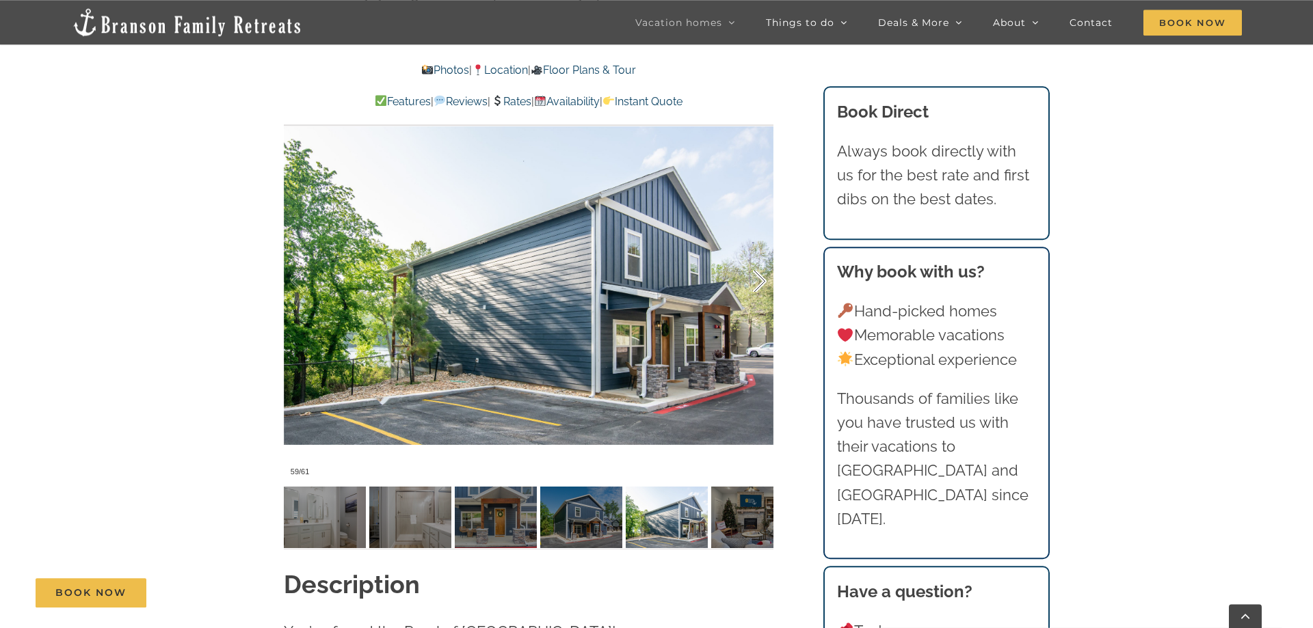
click at [760, 286] on div at bounding box center [745, 281] width 42 height 85
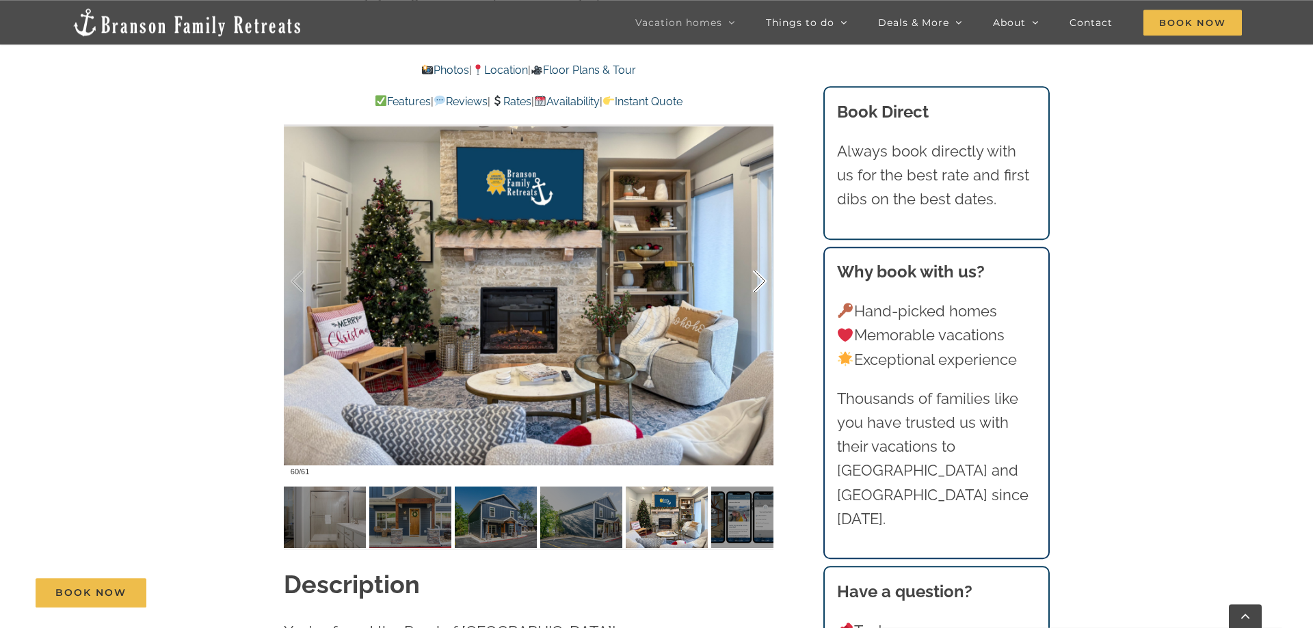
click at [760, 286] on div at bounding box center [745, 281] width 42 height 85
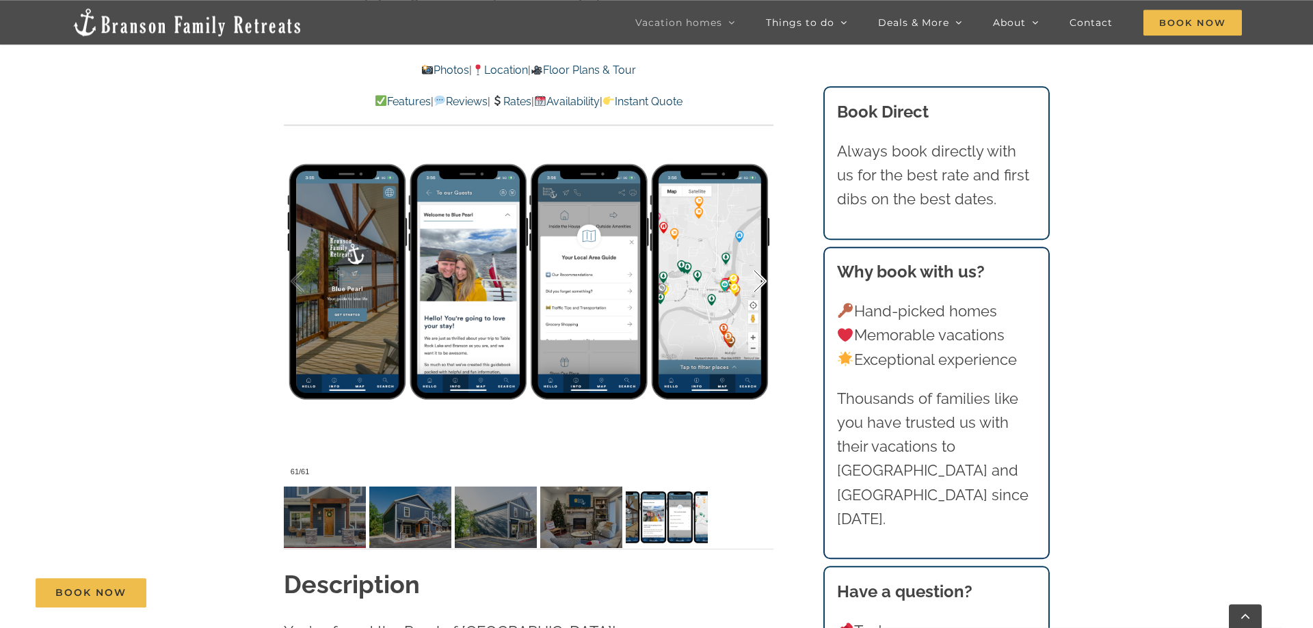
click at [760, 286] on div at bounding box center [745, 281] width 42 height 85
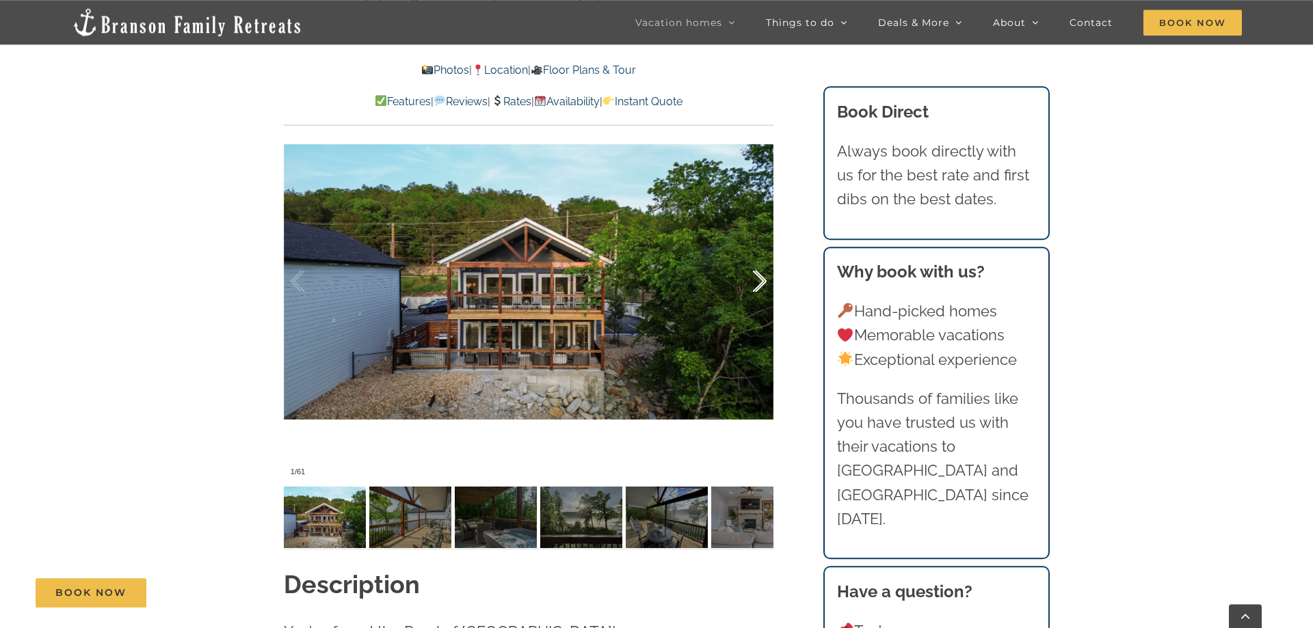
click at [760, 286] on div at bounding box center [745, 281] width 42 height 85
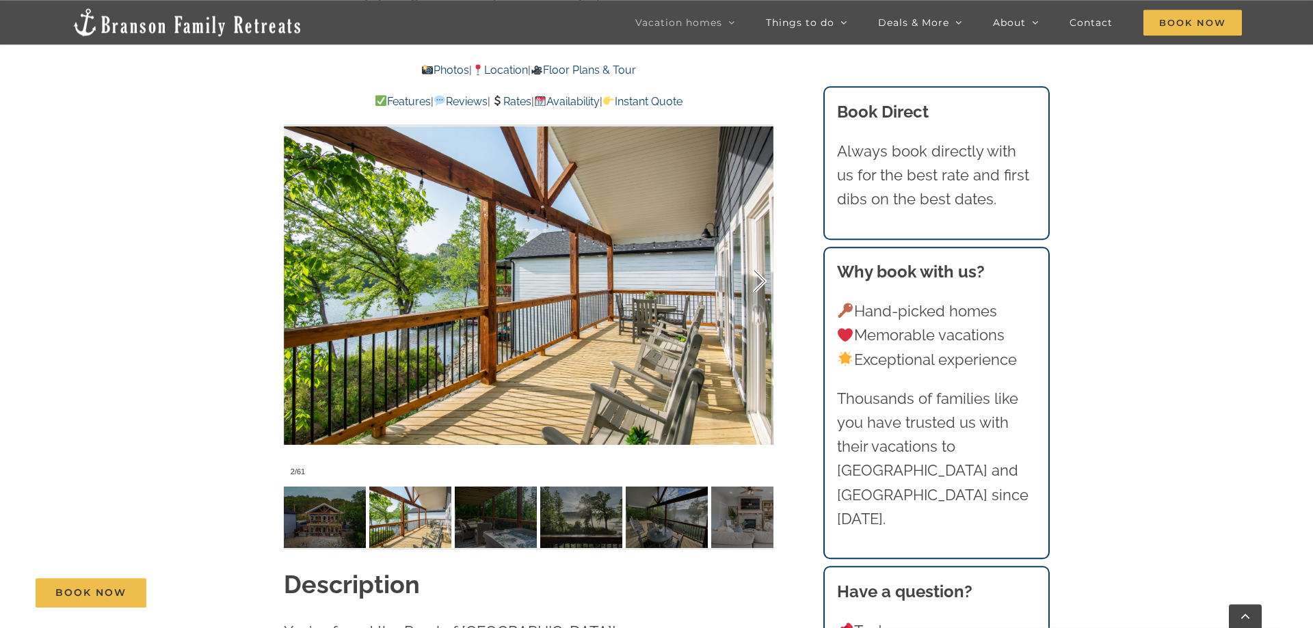
click at [760, 286] on div at bounding box center [745, 281] width 42 height 85
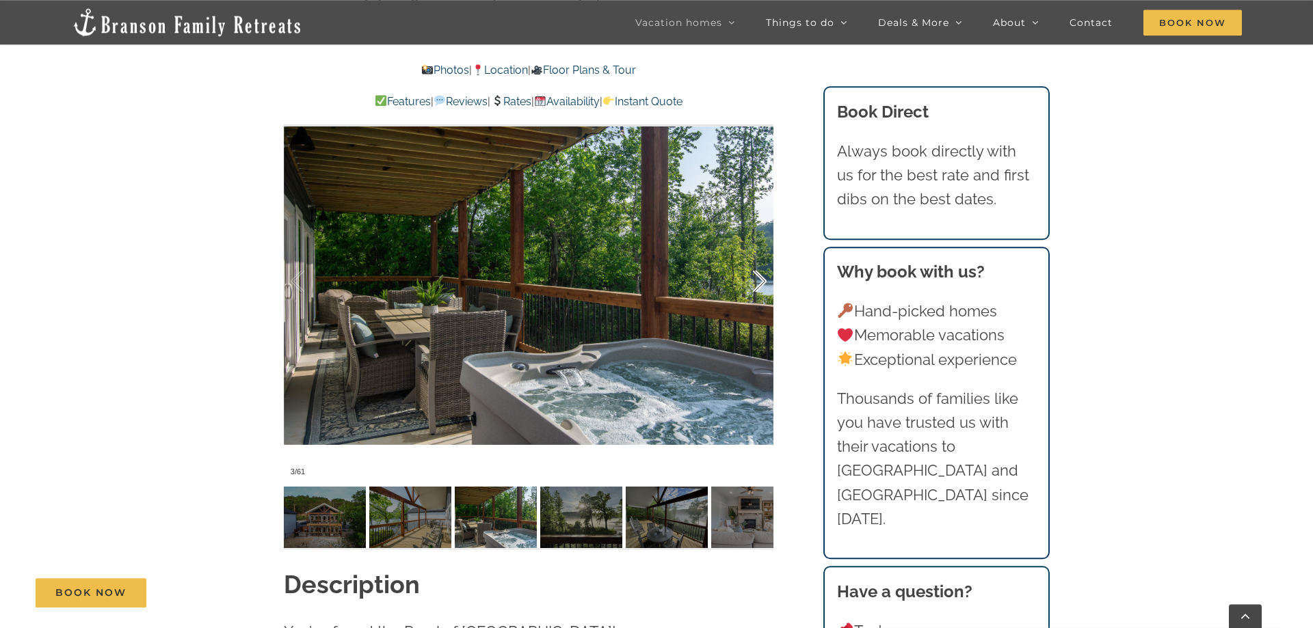
click at [760, 286] on div at bounding box center [745, 281] width 42 height 85
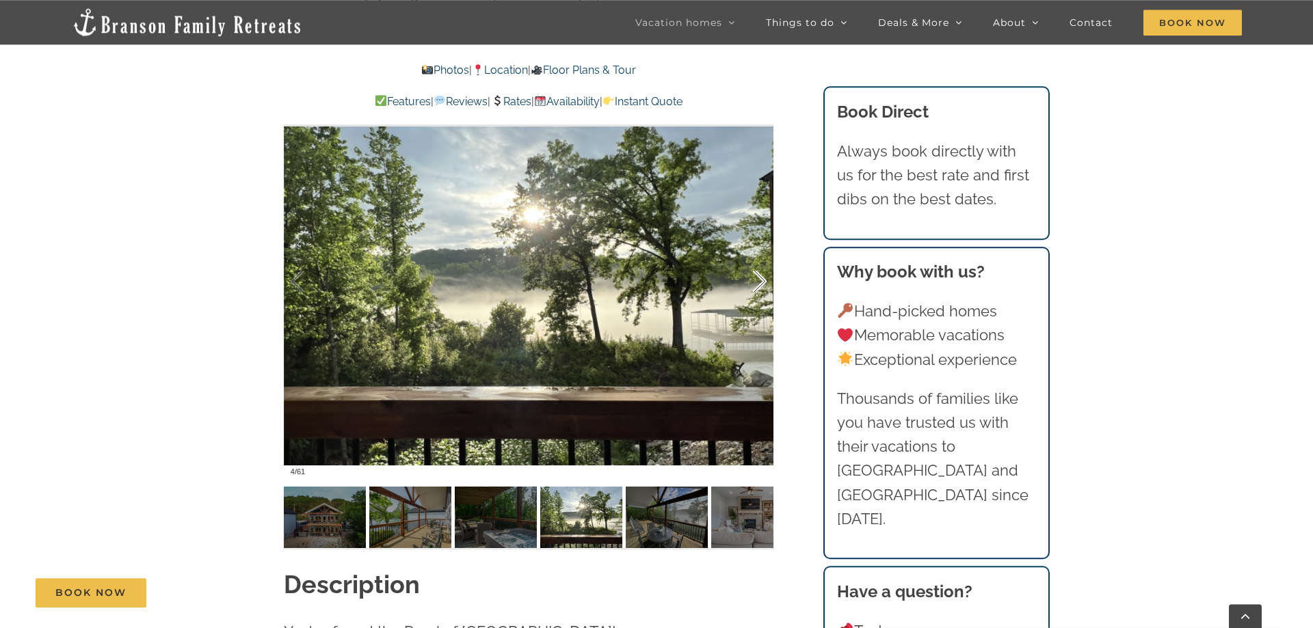
click at [760, 286] on div at bounding box center [745, 281] width 42 height 85
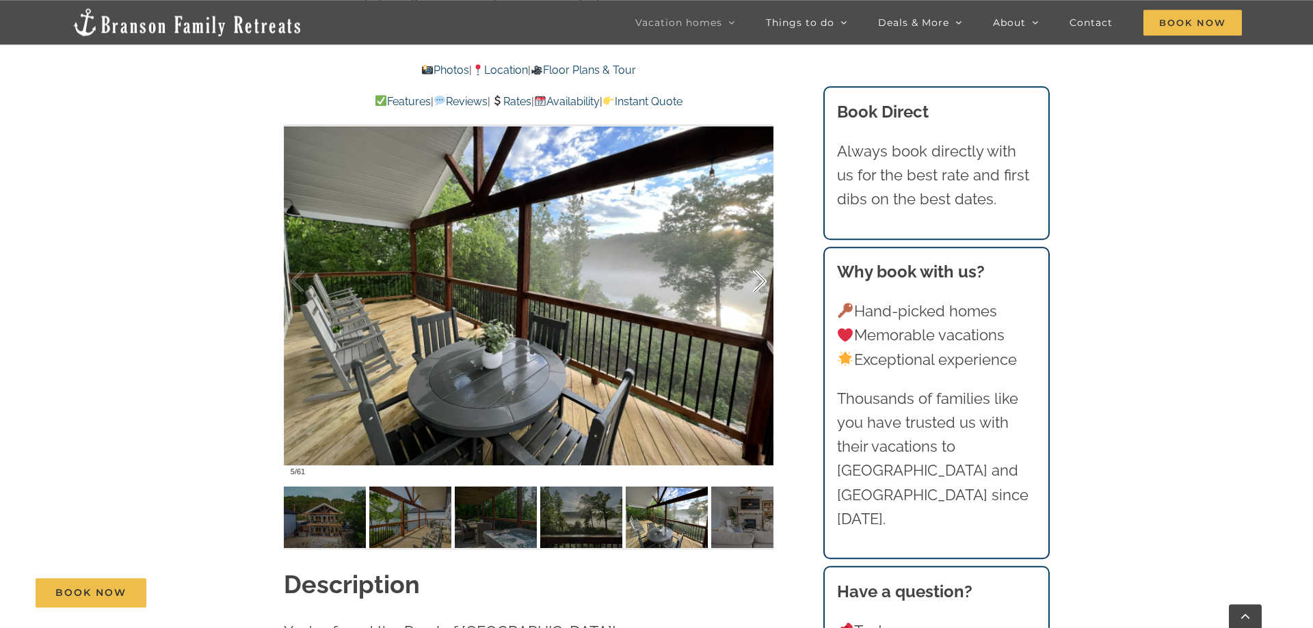
click at [760, 286] on div at bounding box center [745, 281] width 42 height 85
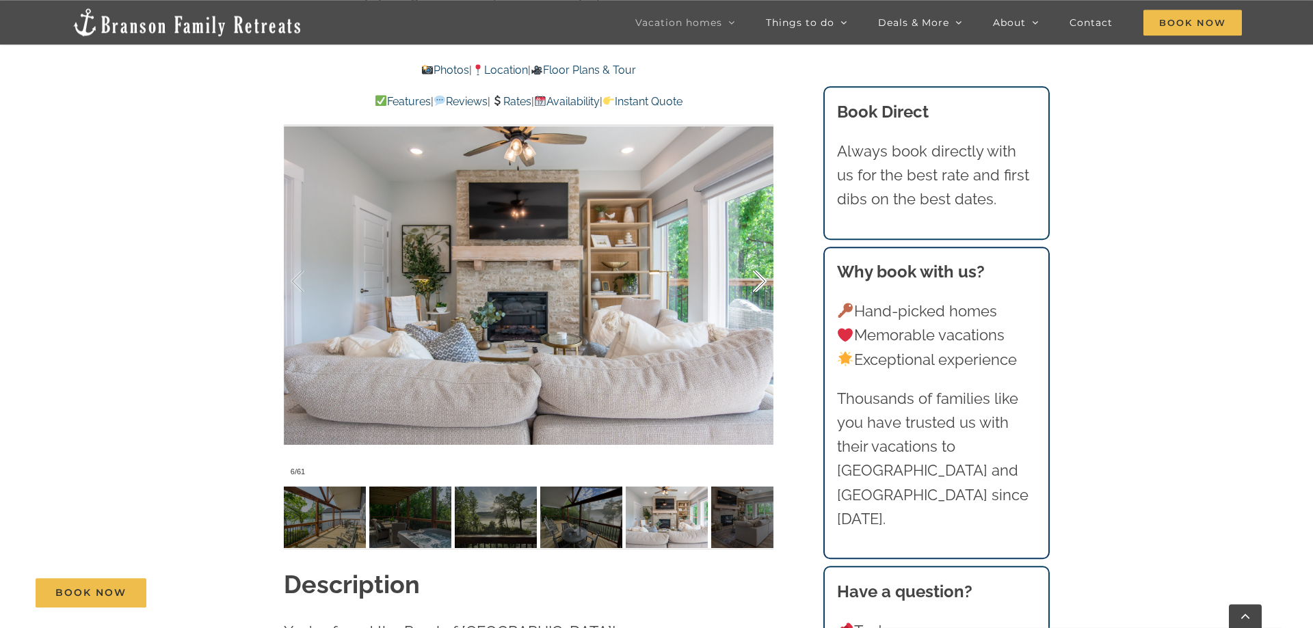
click at [760, 286] on div at bounding box center [745, 281] width 42 height 85
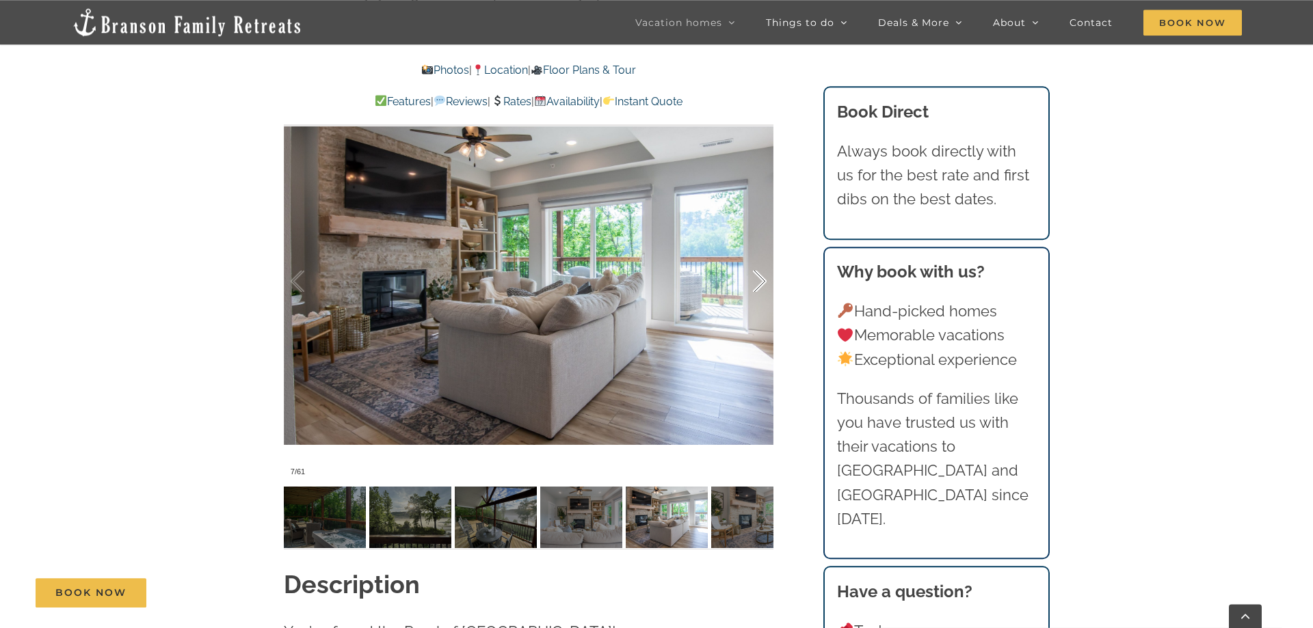
click at [760, 286] on div at bounding box center [745, 281] width 42 height 85
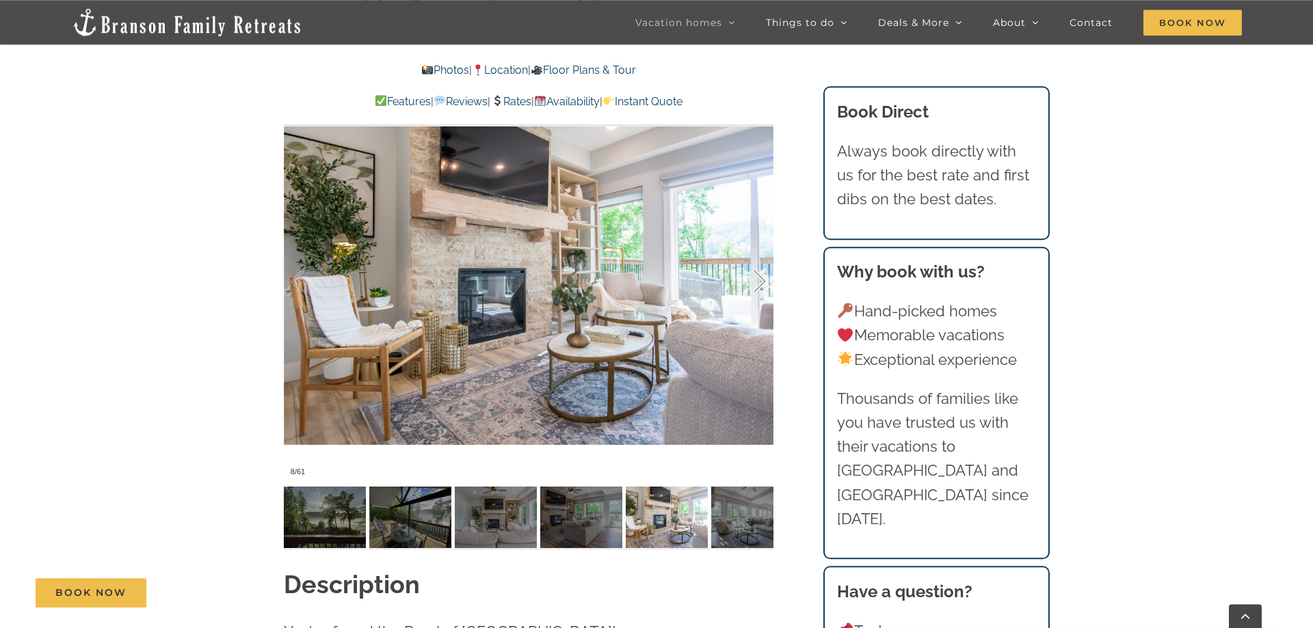
click at [760, 286] on div at bounding box center [745, 281] width 42 height 85
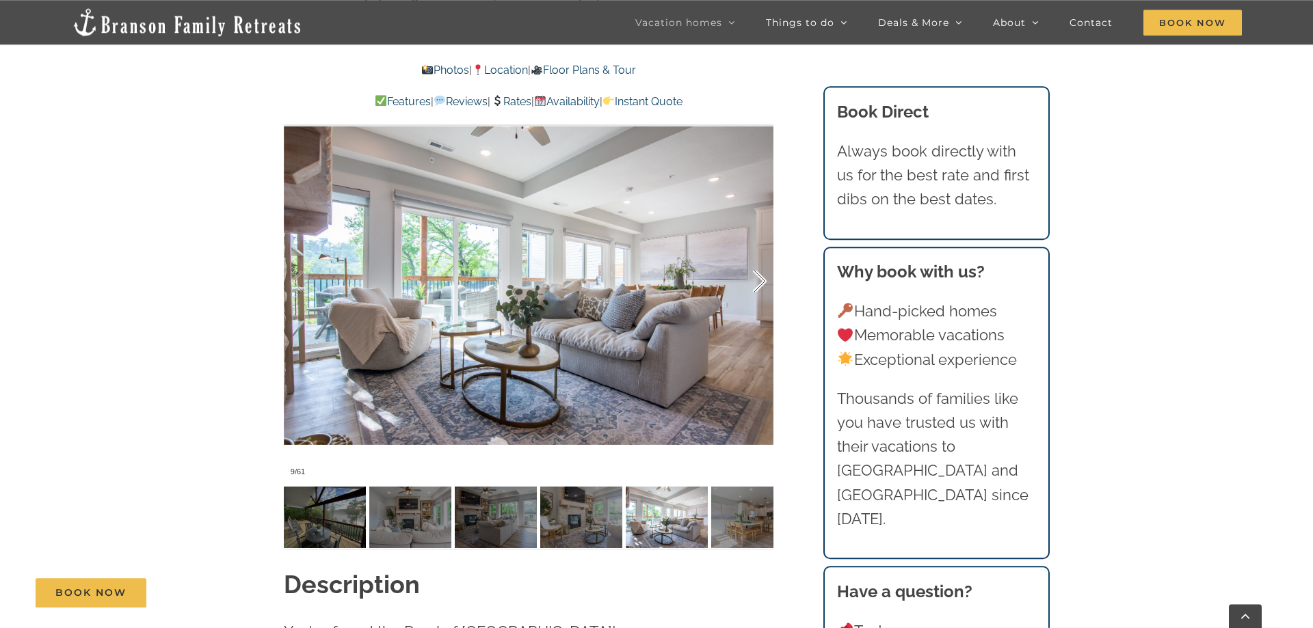
click at [760, 286] on div at bounding box center [745, 281] width 42 height 85
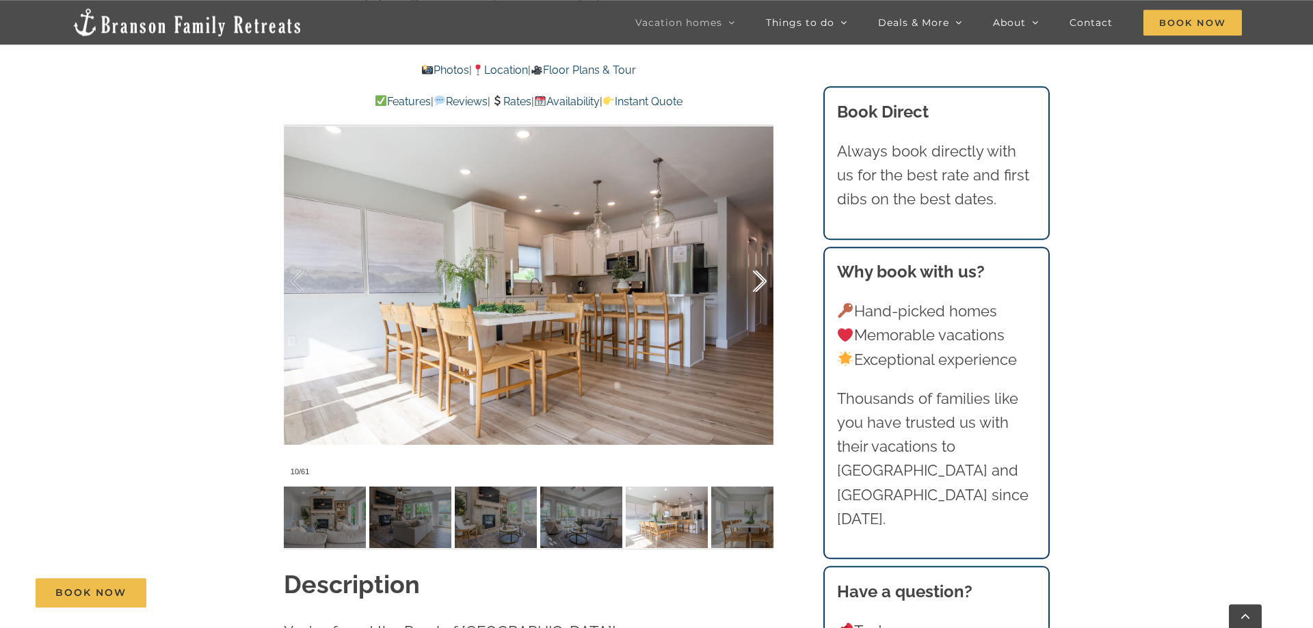
click at [760, 286] on div at bounding box center [745, 281] width 42 height 85
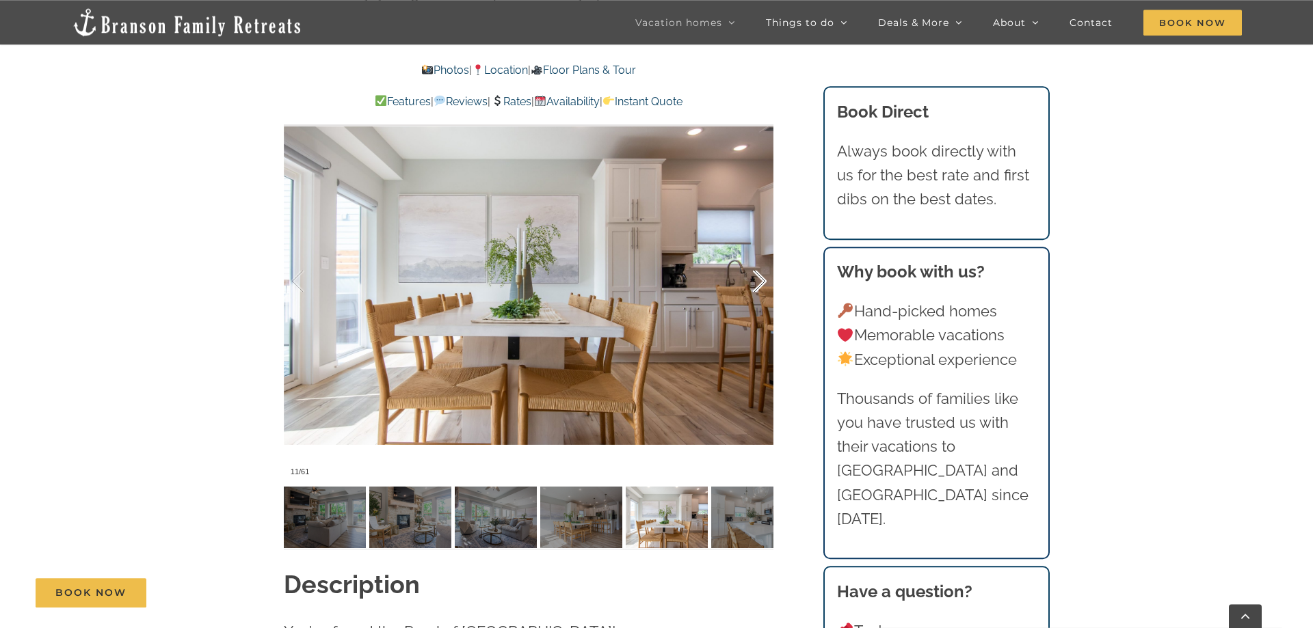
click at [760, 286] on div at bounding box center [745, 281] width 42 height 85
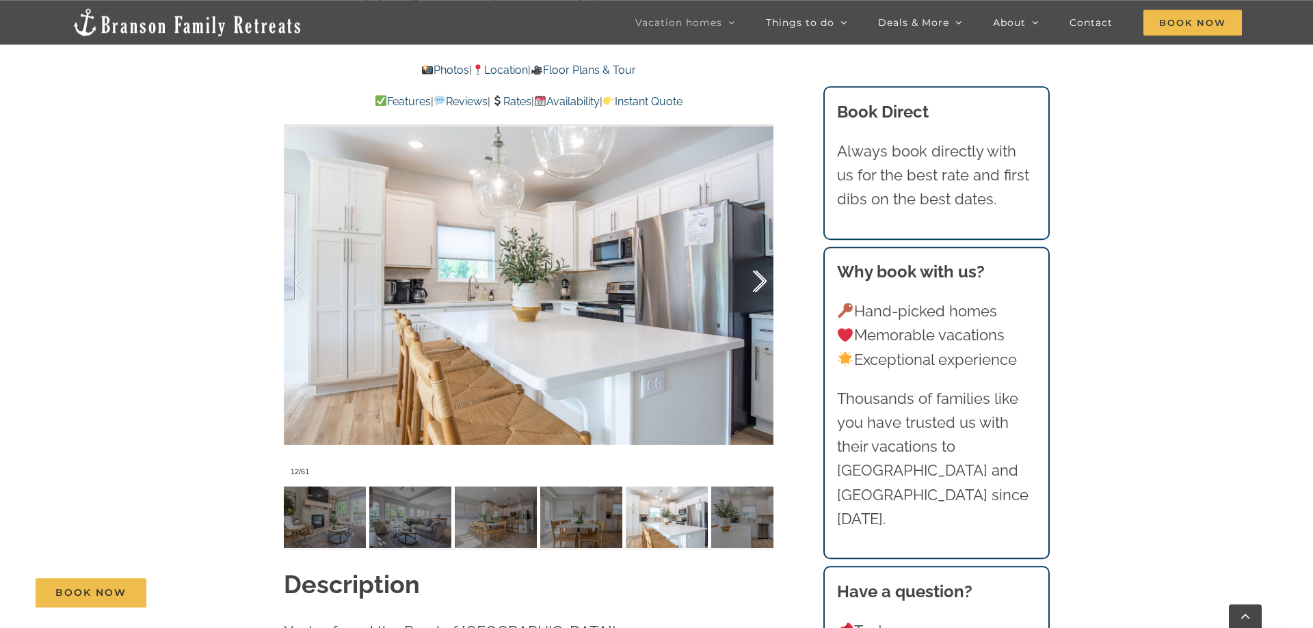
click at [760, 286] on div at bounding box center [745, 281] width 42 height 85
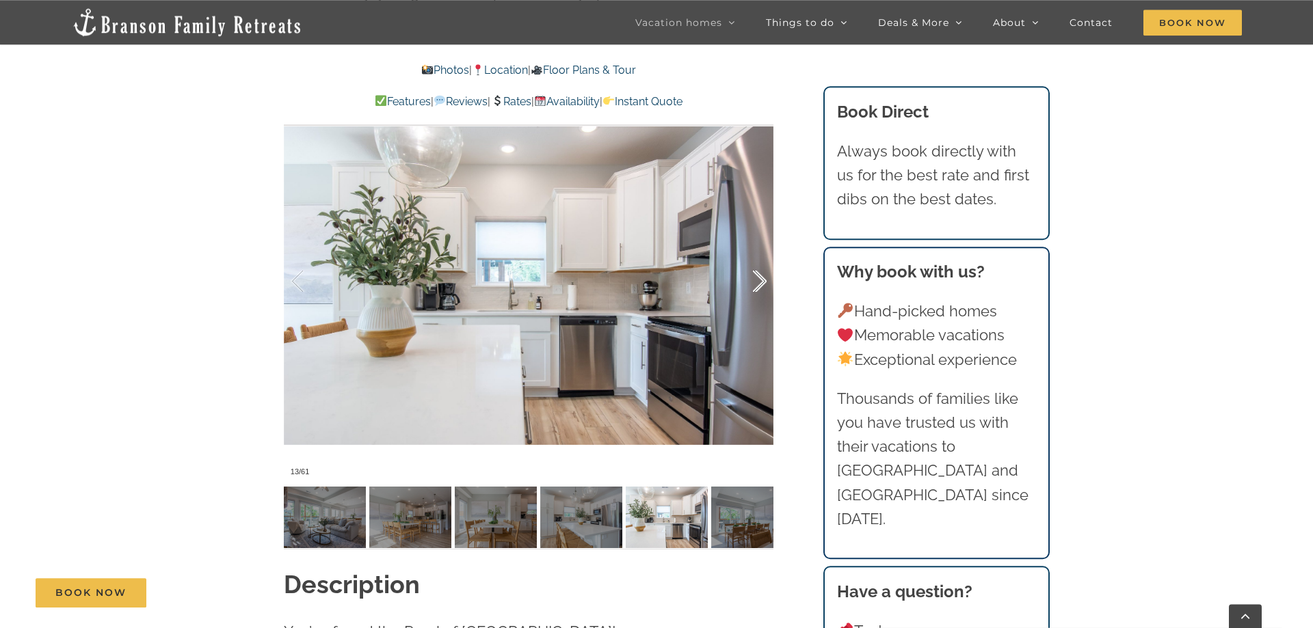
click at [760, 286] on div at bounding box center [745, 281] width 42 height 85
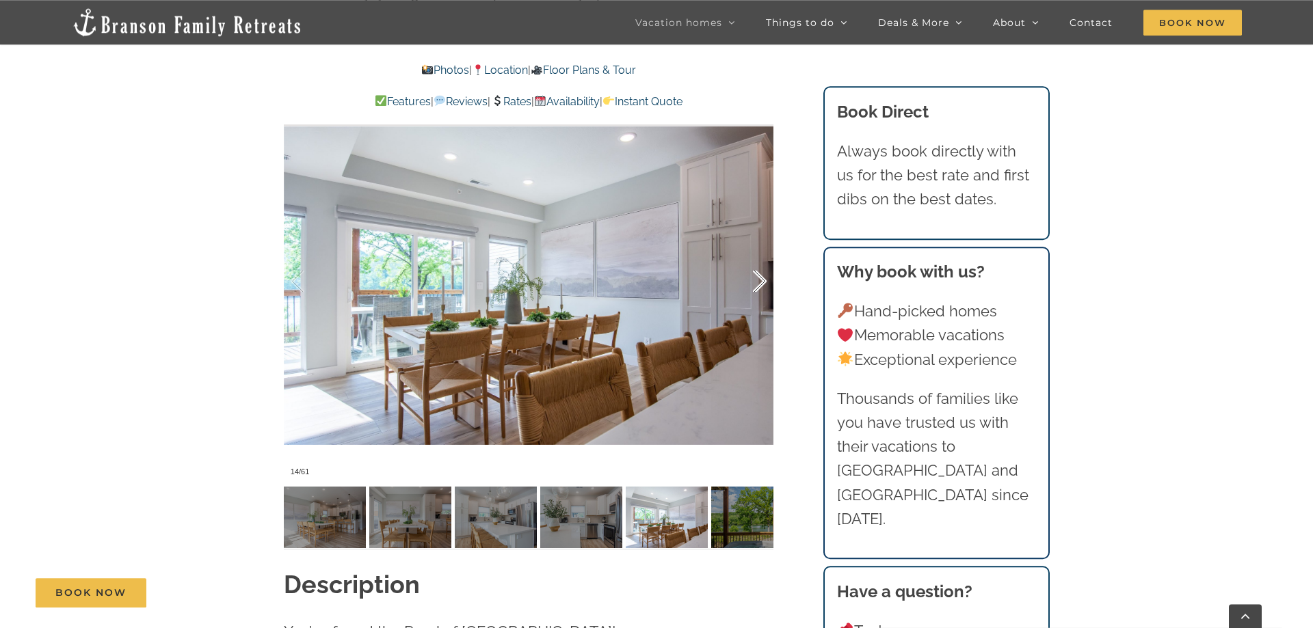
click at [760, 286] on div at bounding box center [745, 281] width 42 height 85
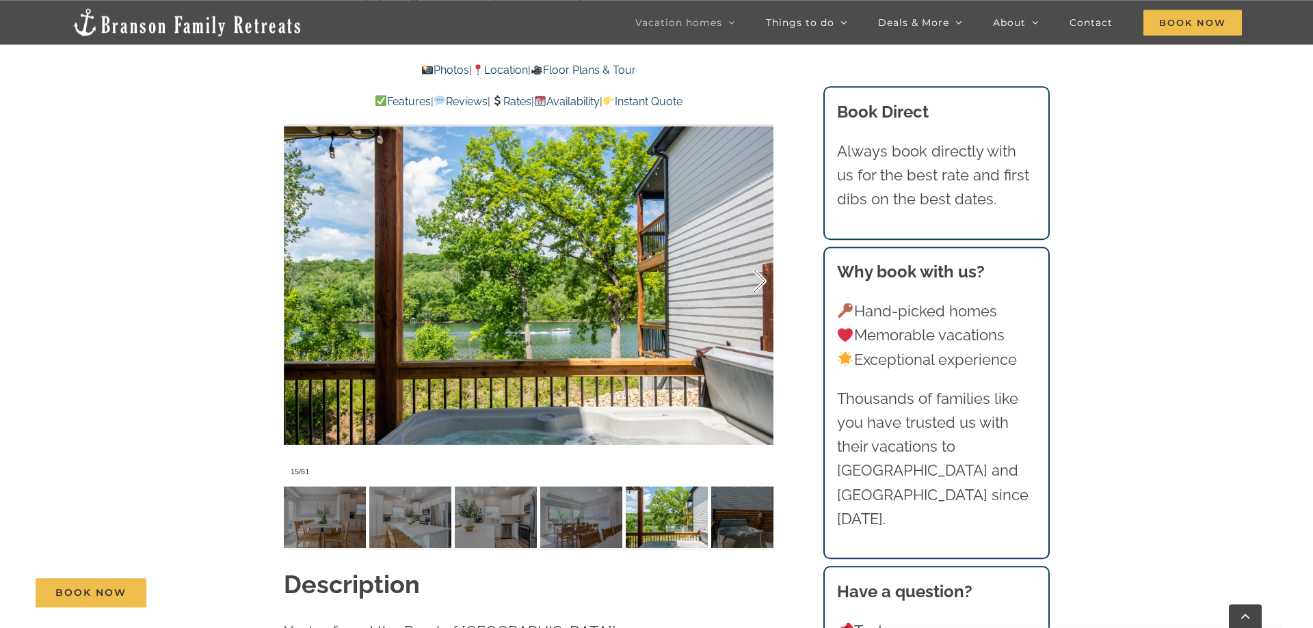
click at [760, 286] on div at bounding box center [745, 281] width 42 height 85
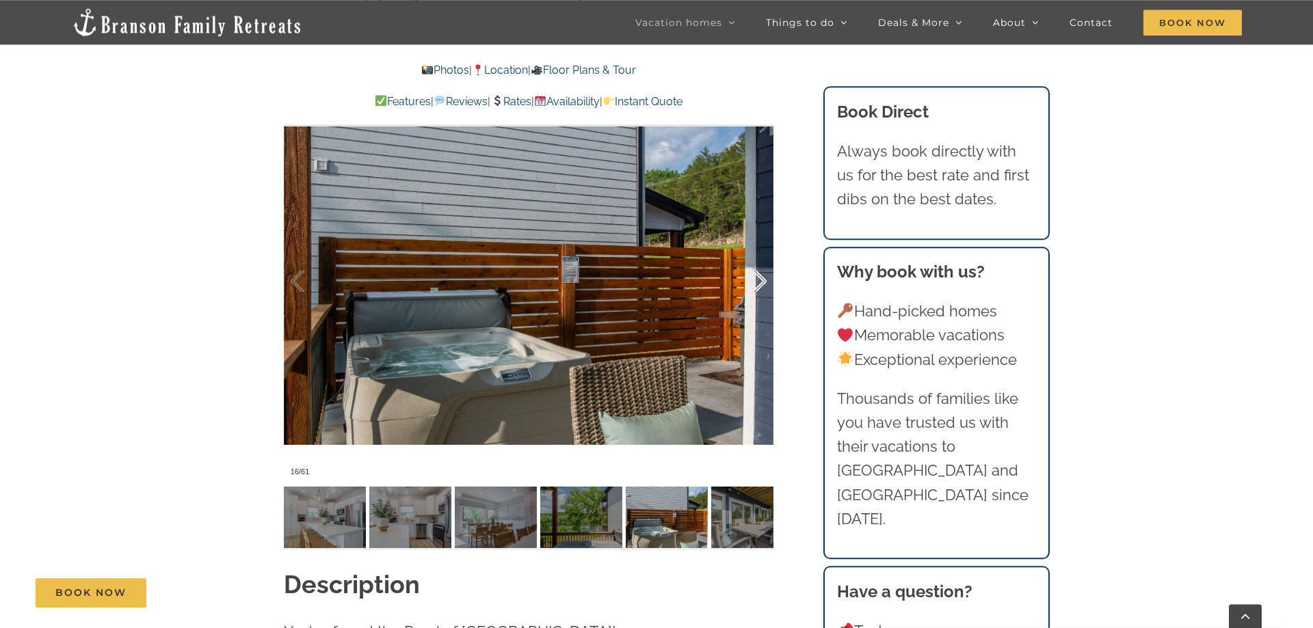
click at [760, 286] on div at bounding box center [745, 281] width 42 height 85
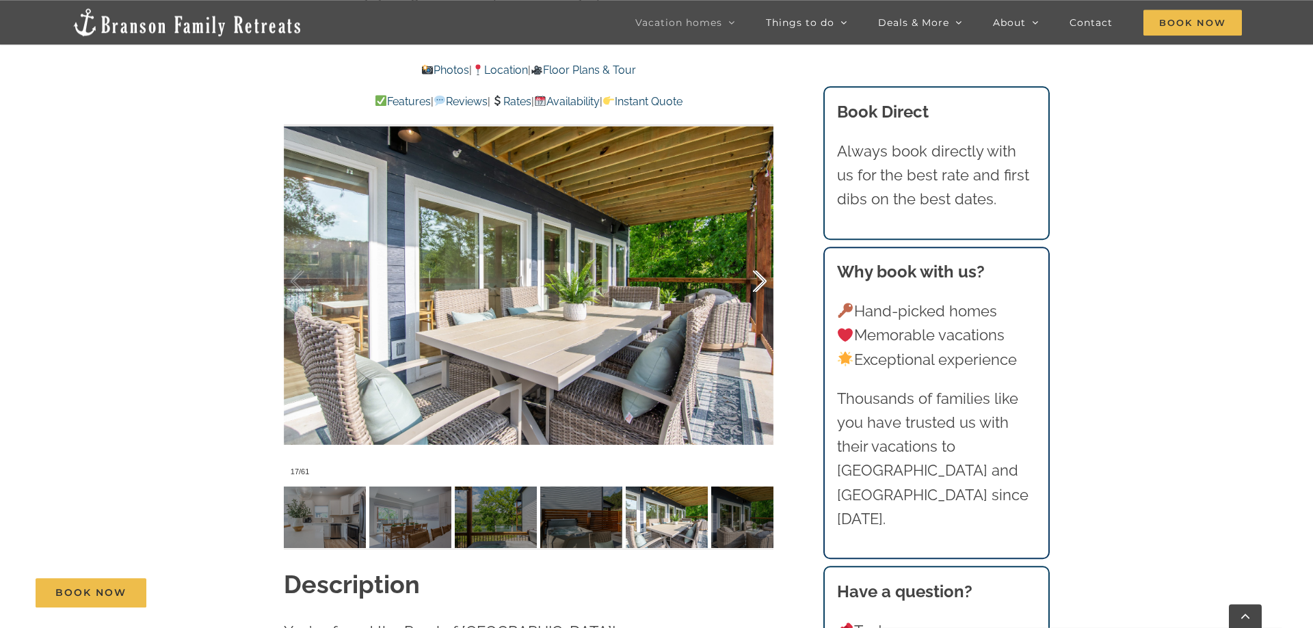
click at [760, 286] on div at bounding box center [745, 281] width 42 height 85
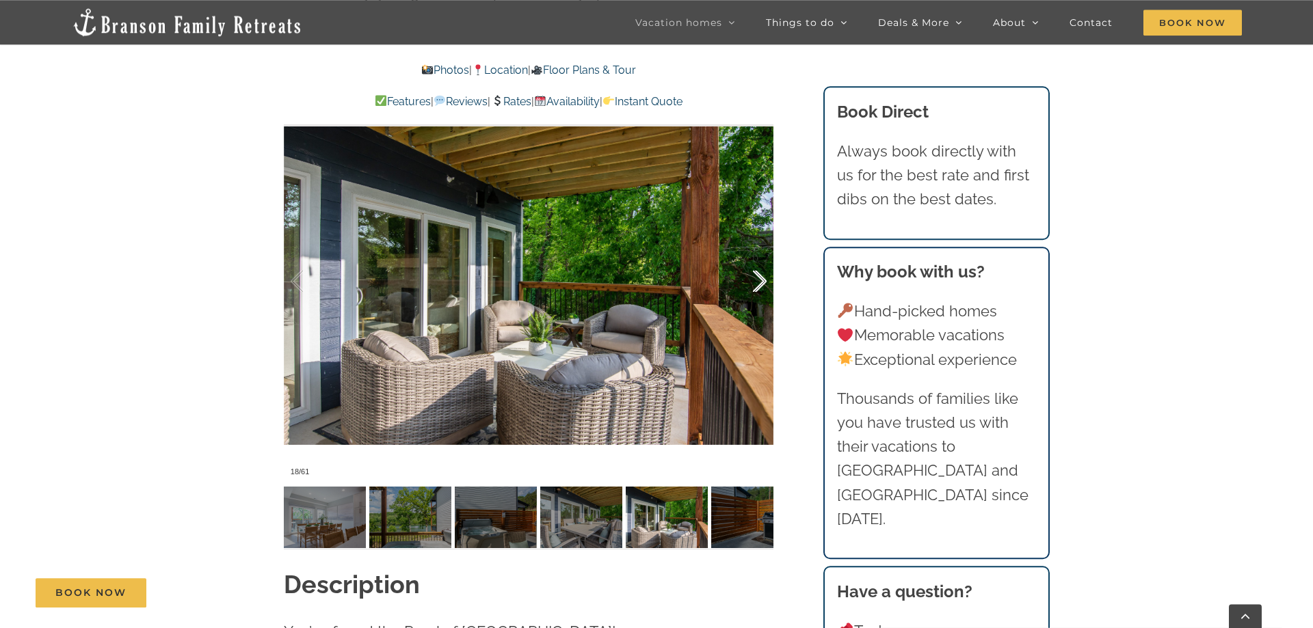
click at [760, 286] on div at bounding box center [745, 281] width 42 height 85
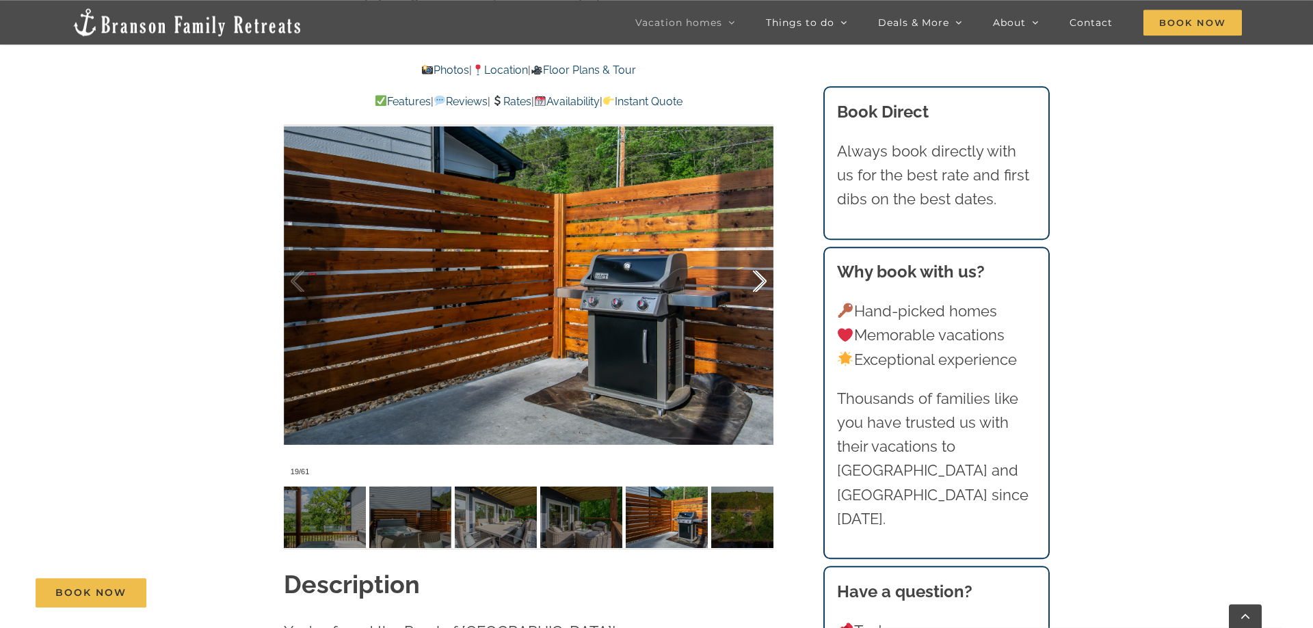
click at [760, 286] on div at bounding box center [745, 281] width 42 height 85
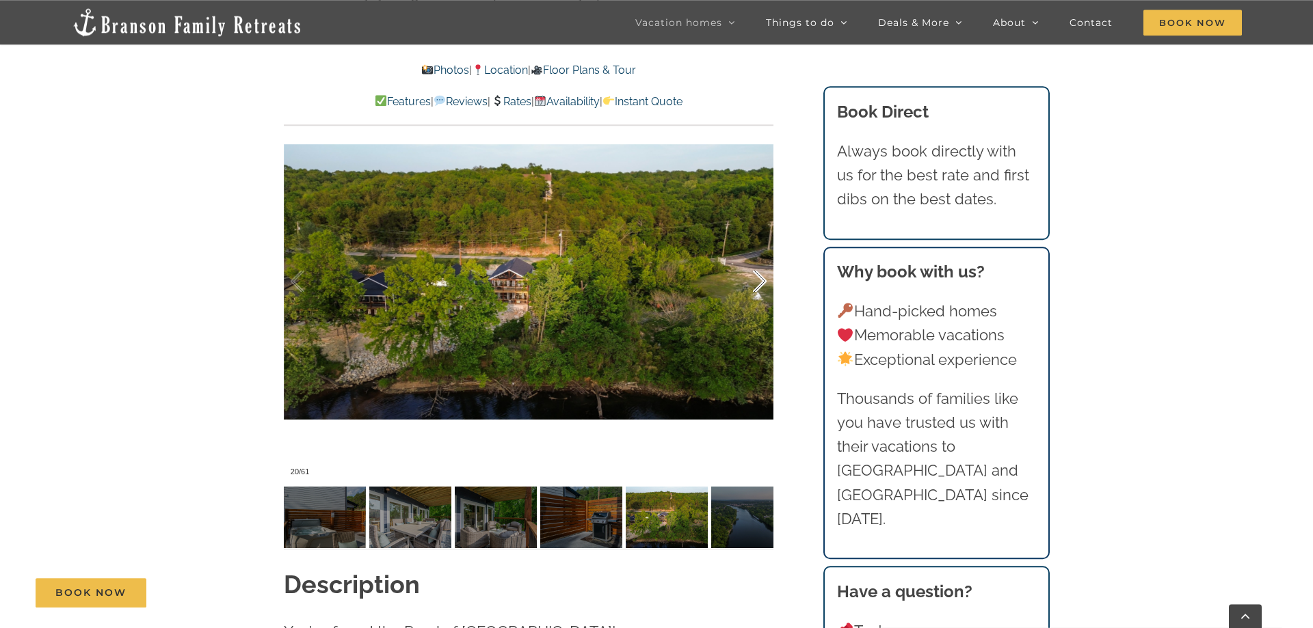
click at [760, 286] on div at bounding box center [745, 281] width 42 height 85
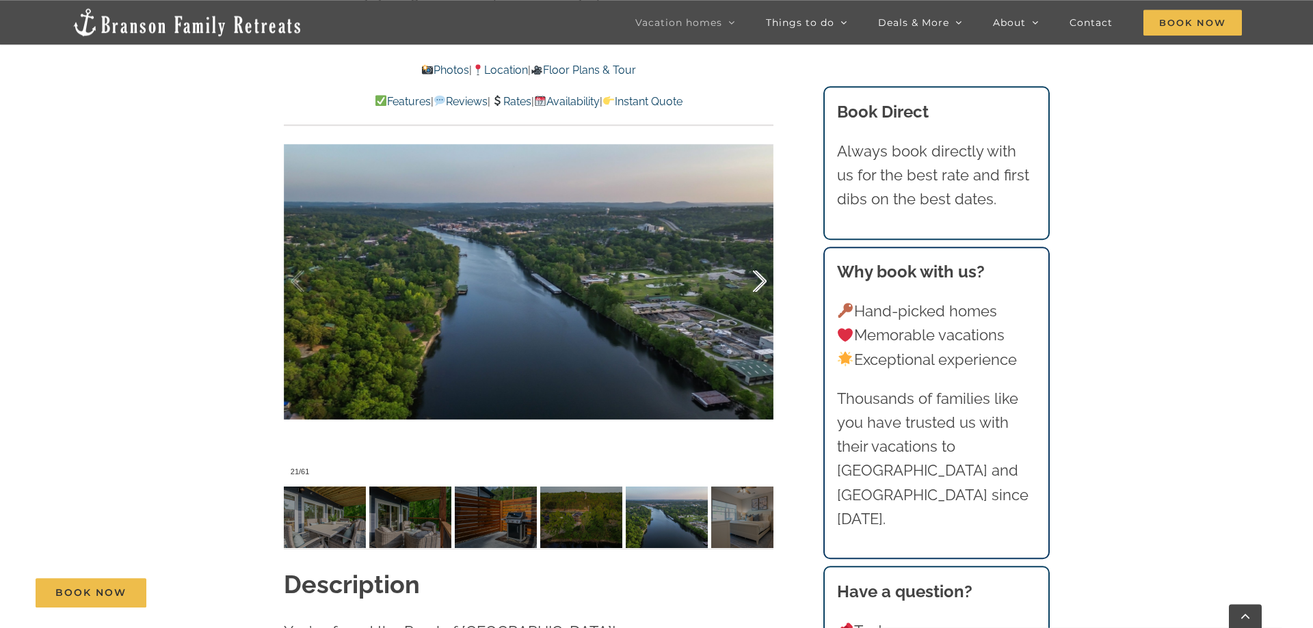
click at [760, 286] on div at bounding box center [745, 281] width 42 height 85
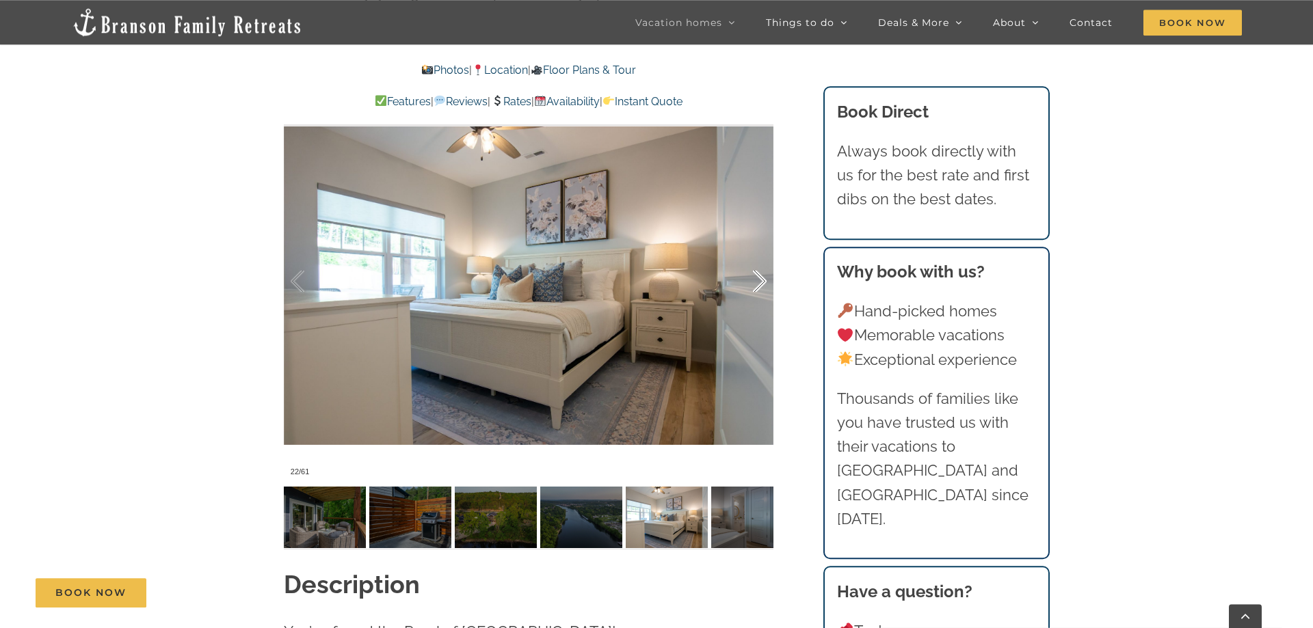
click at [760, 286] on div at bounding box center [745, 281] width 42 height 85
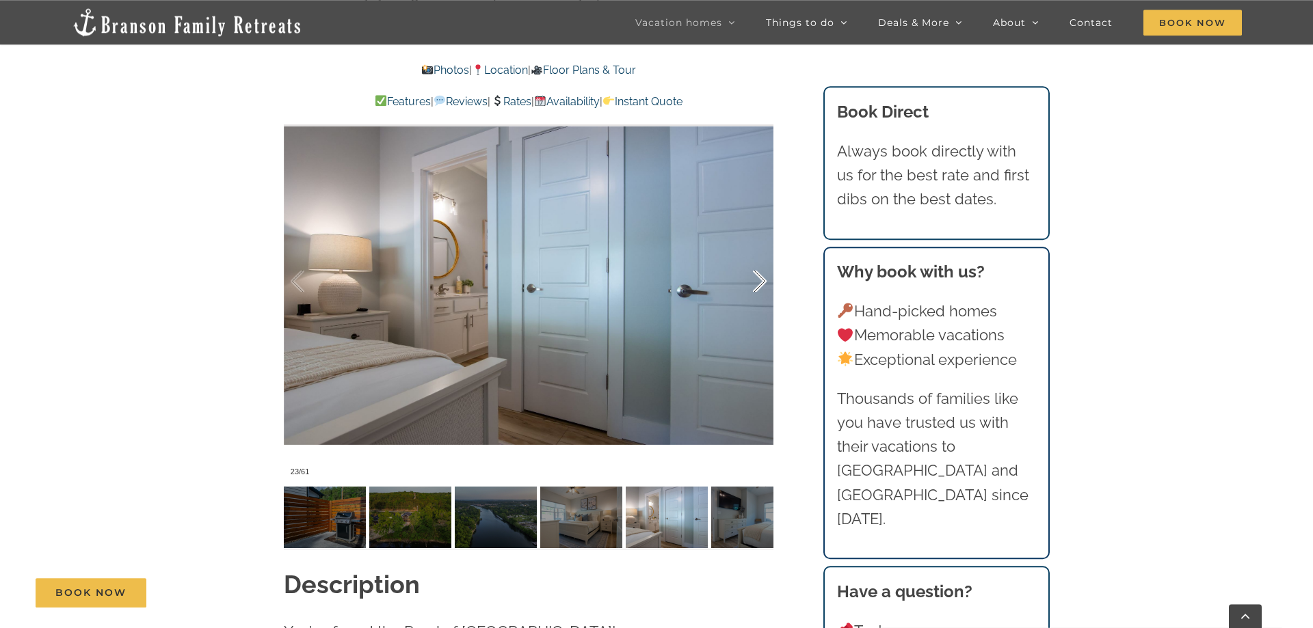
click at [760, 286] on div at bounding box center [745, 281] width 42 height 85
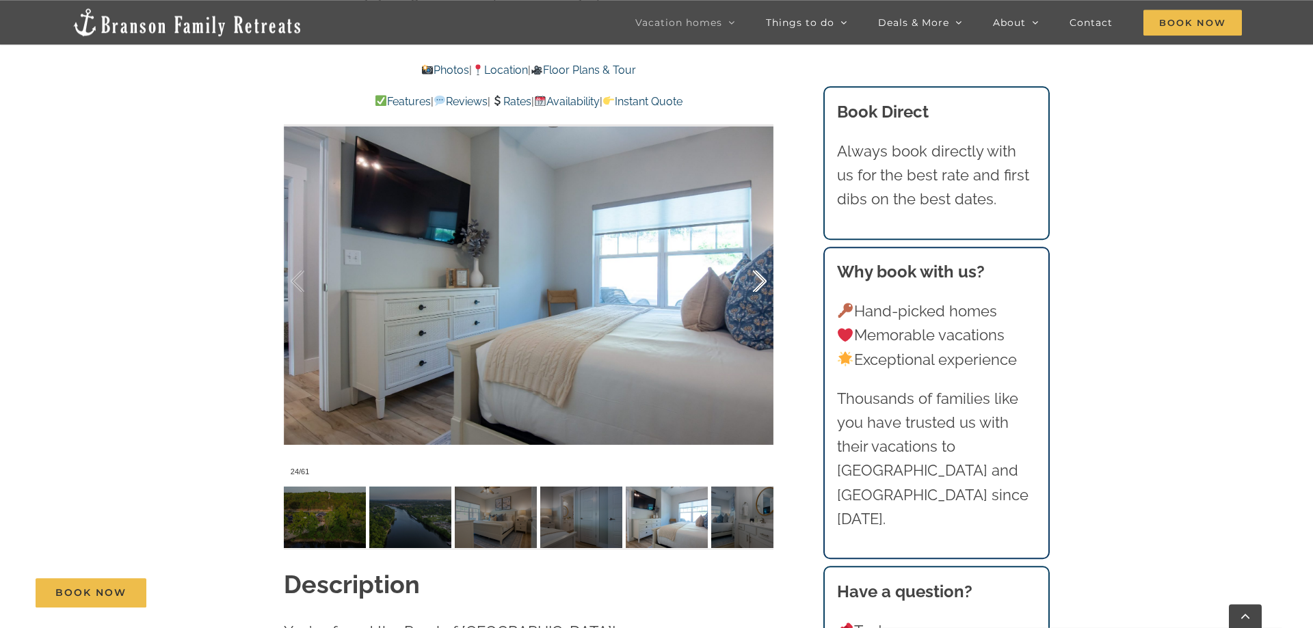
click at [760, 286] on div at bounding box center [745, 281] width 42 height 85
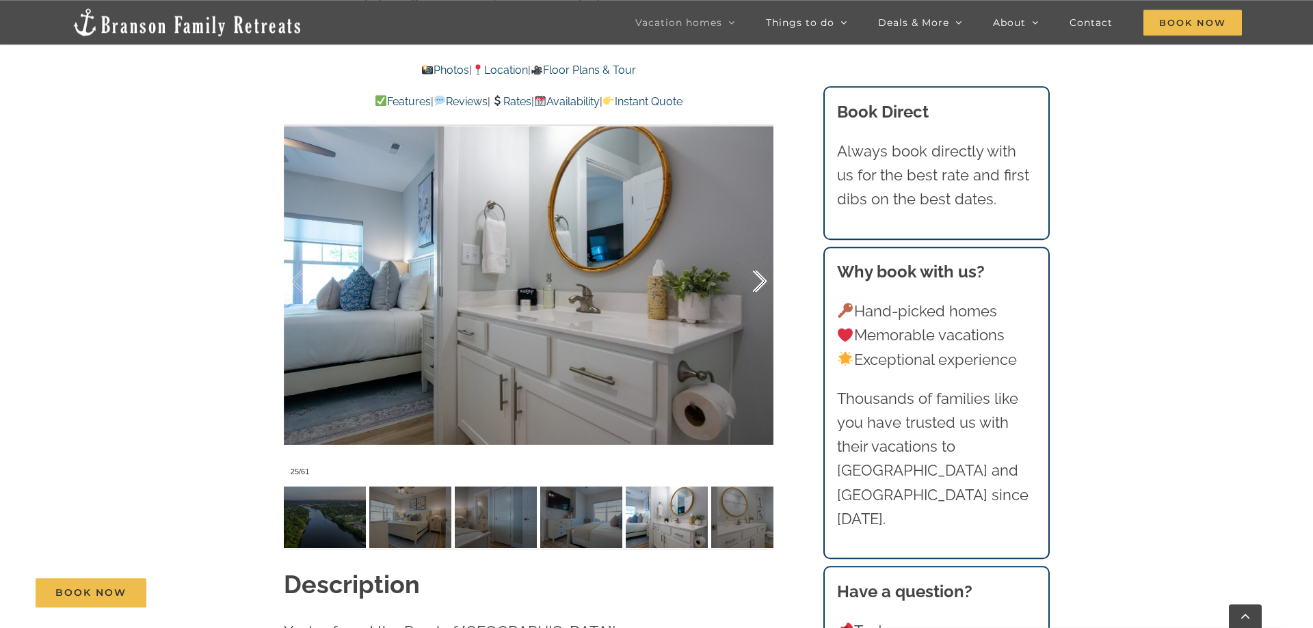
click at [760, 286] on div at bounding box center [745, 281] width 42 height 85
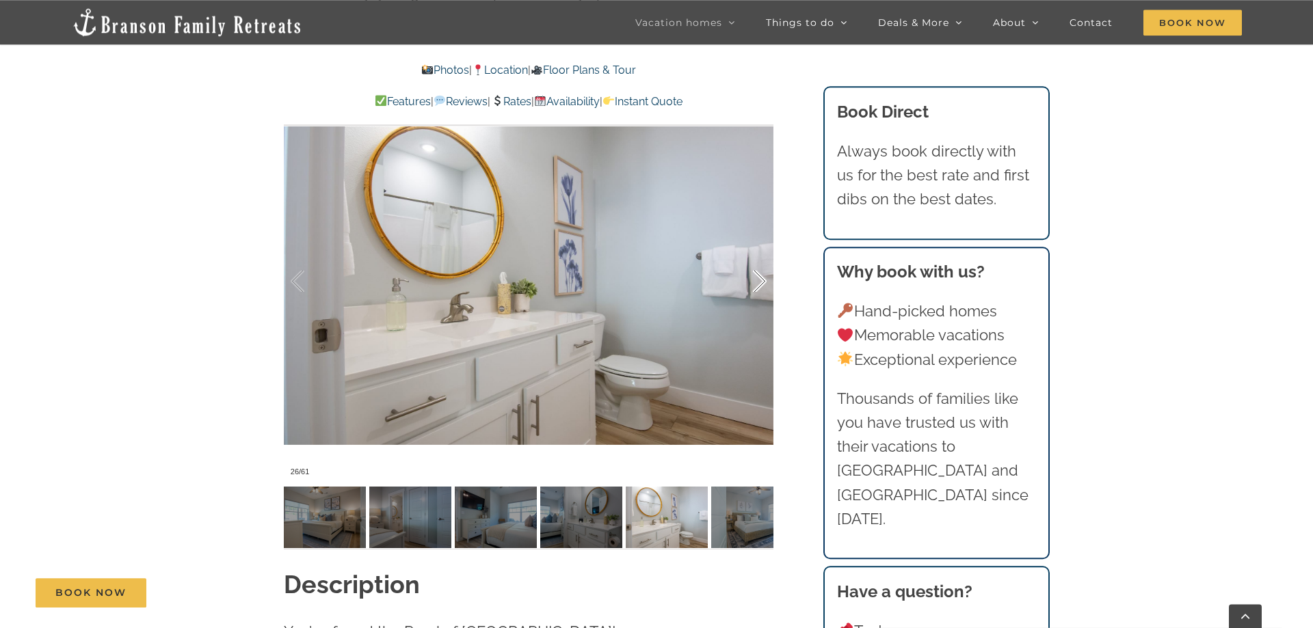
click at [760, 286] on div at bounding box center [745, 281] width 42 height 85
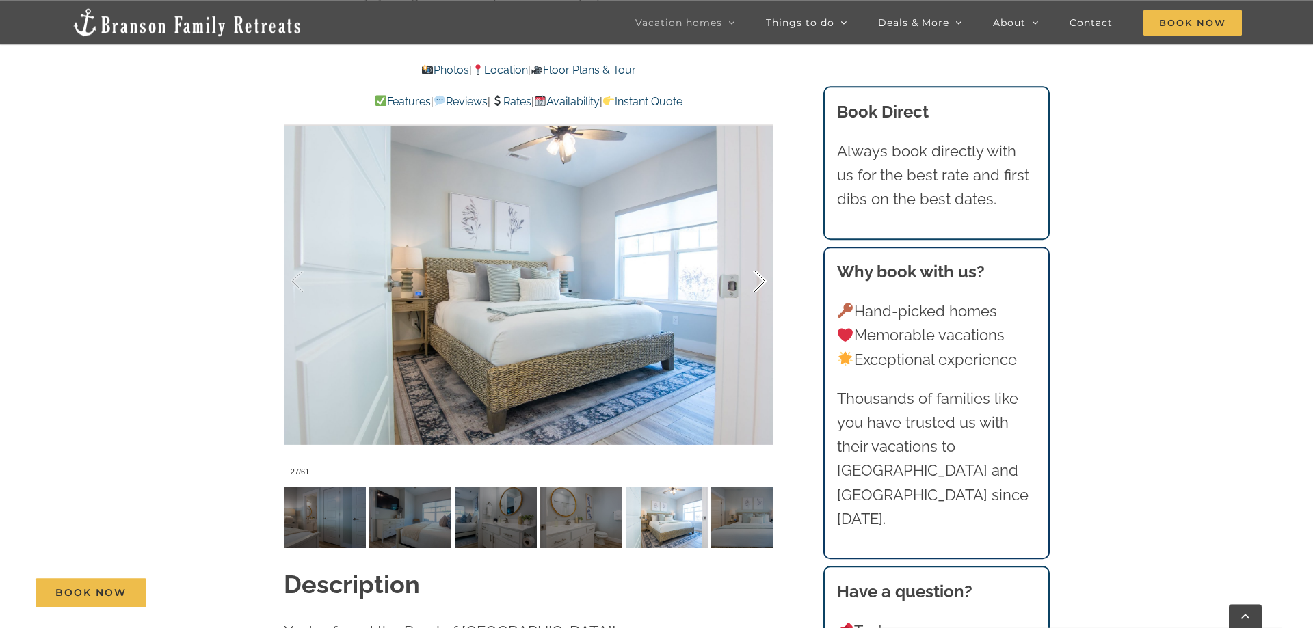
click at [760, 286] on div at bounding box center [745, 281] width 42 height 85
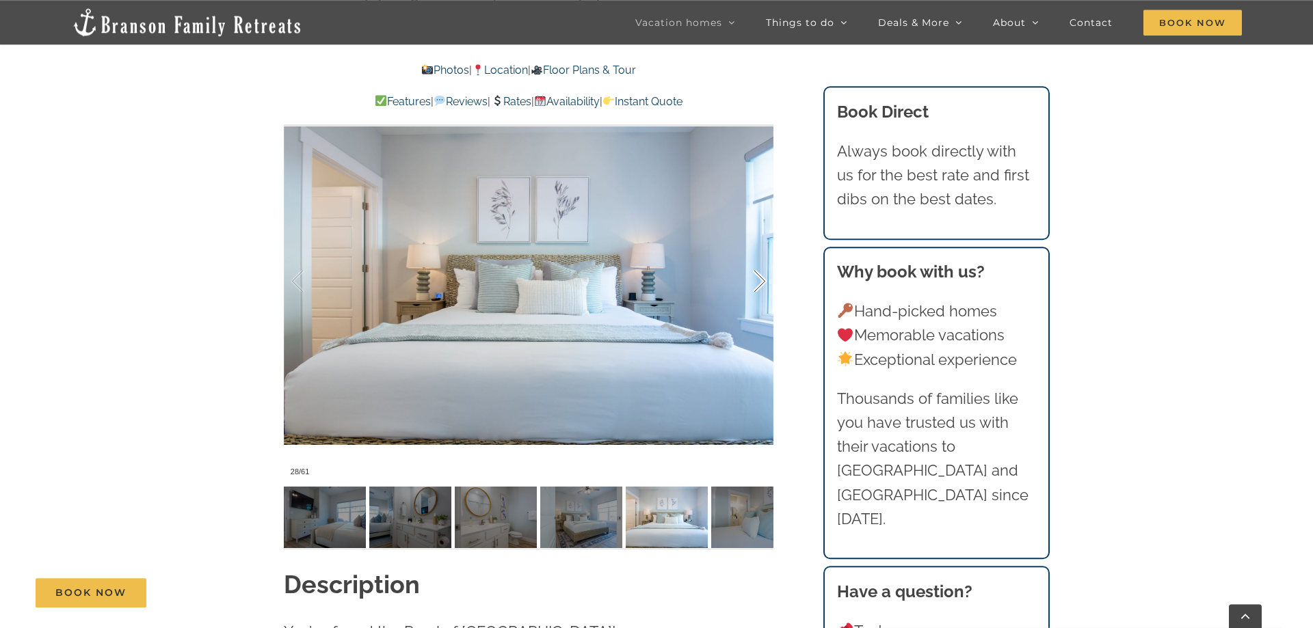
click at [760, 286] on div at bounding box center [745, 281] width 42 height 85
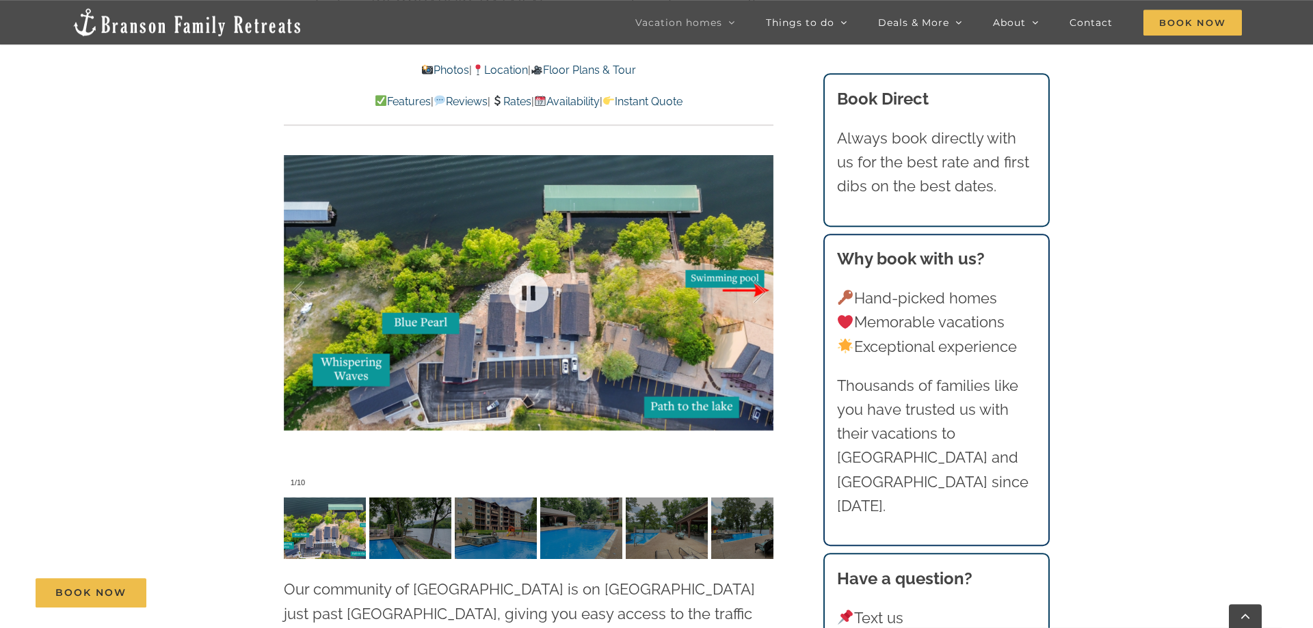
scroll to position [3081, 0]
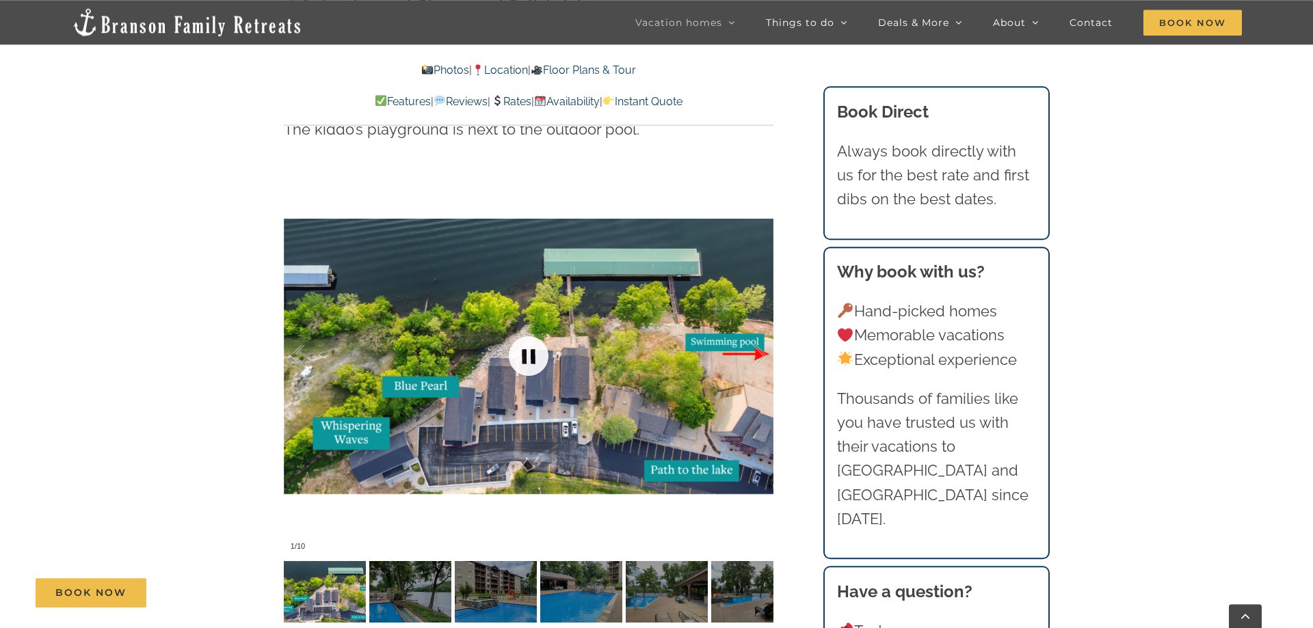
click at [537, 335] on link at bounding box center [528, 356] width 55 height 55
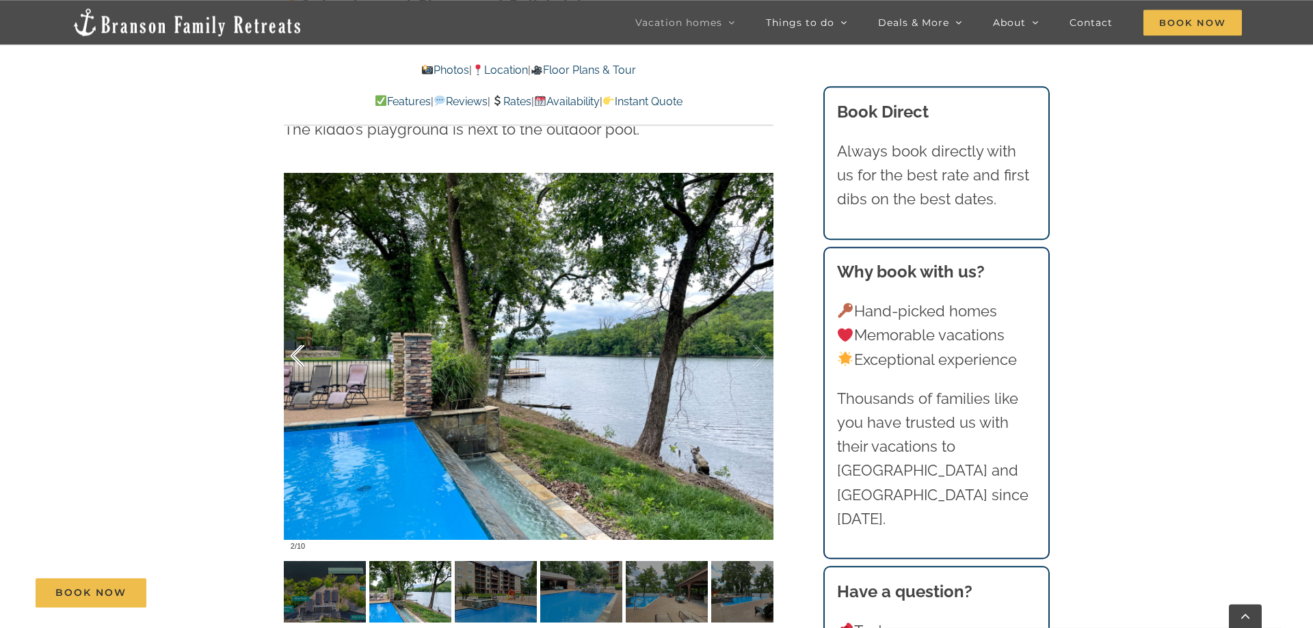
click at [302, 336] on div at bounding box center [312, 356] width 42 height 85
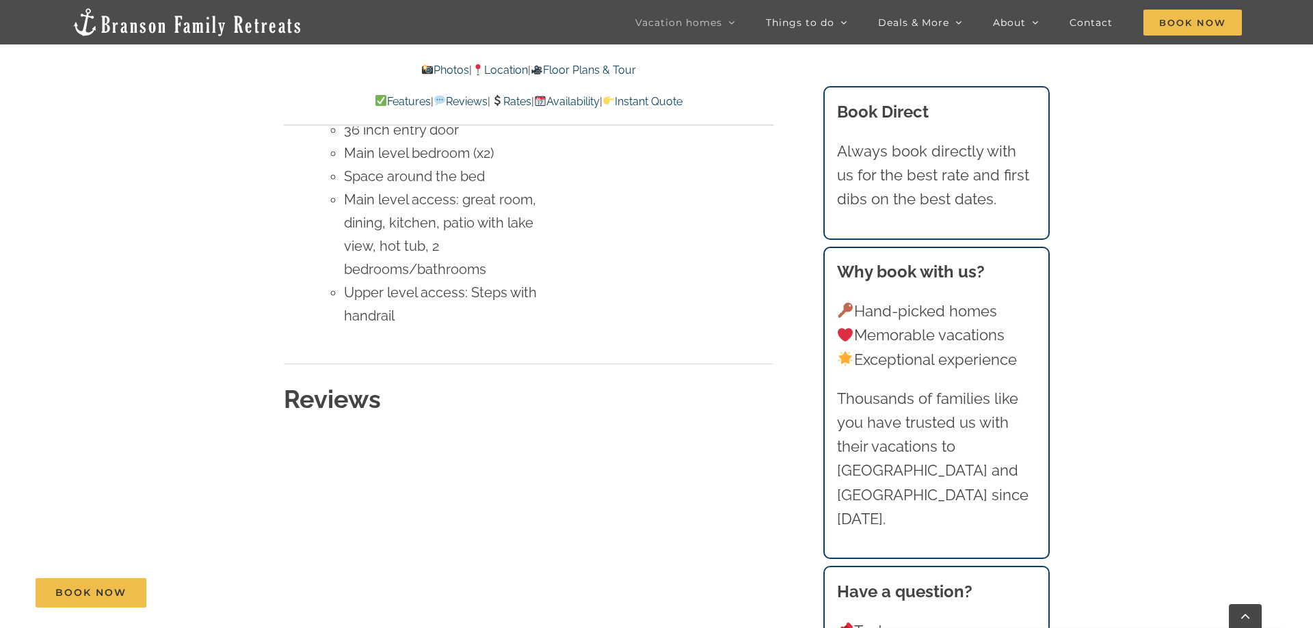
scroll to position [6179, 0]
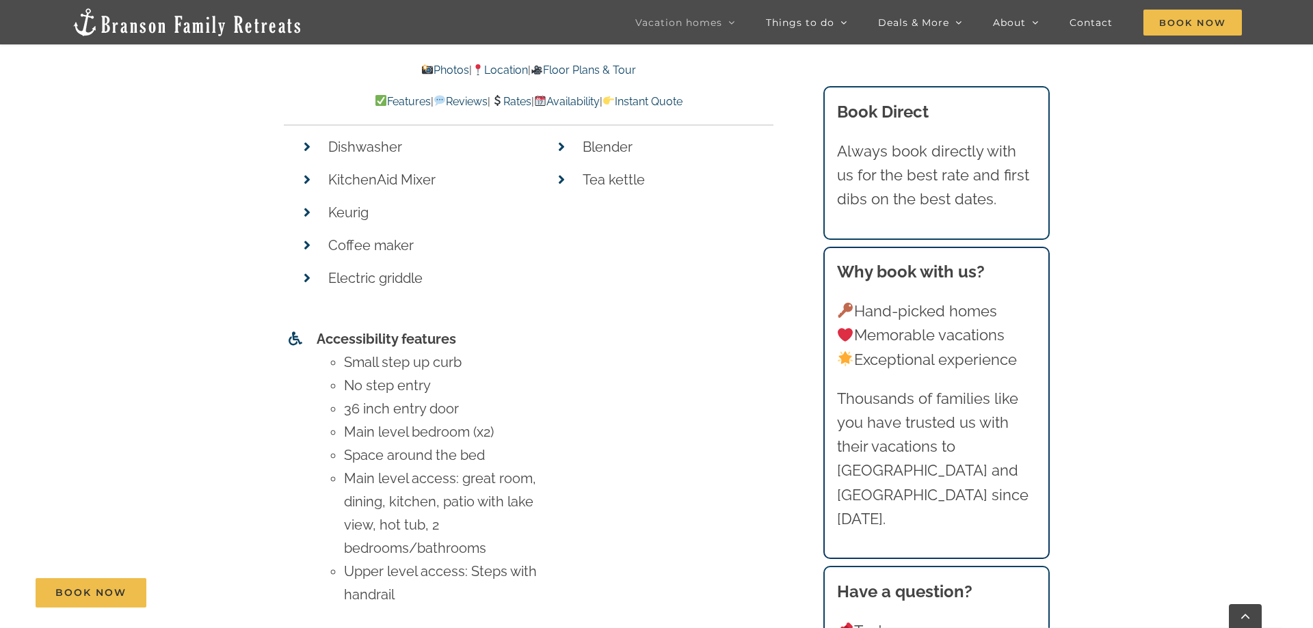
click at [581, 105] on link "Availability" at bounding box center [567, 101] width 66 height 13
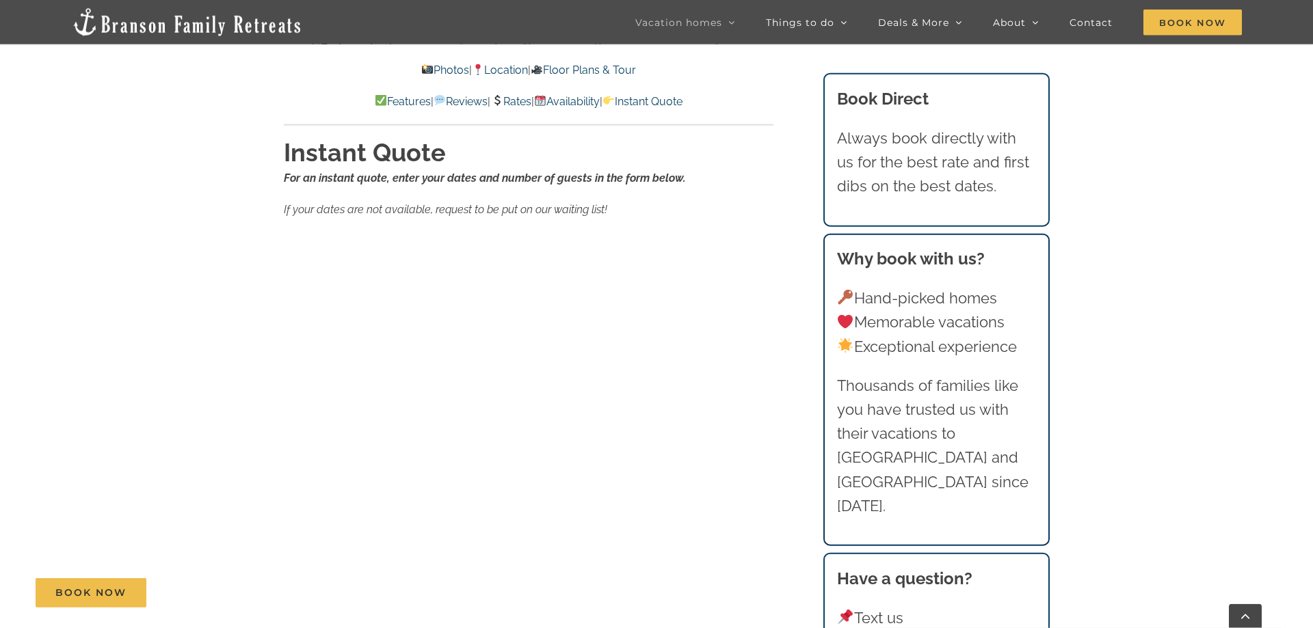
scroll to position [8730, 0]
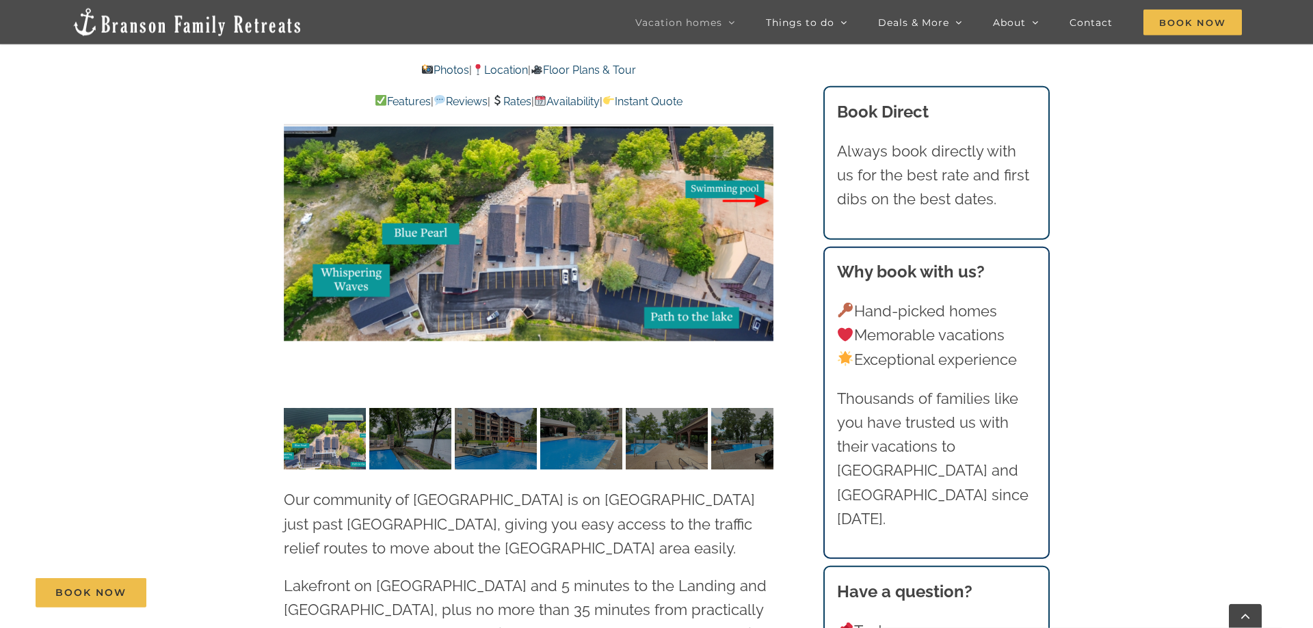
scroll to position [3220, 0]
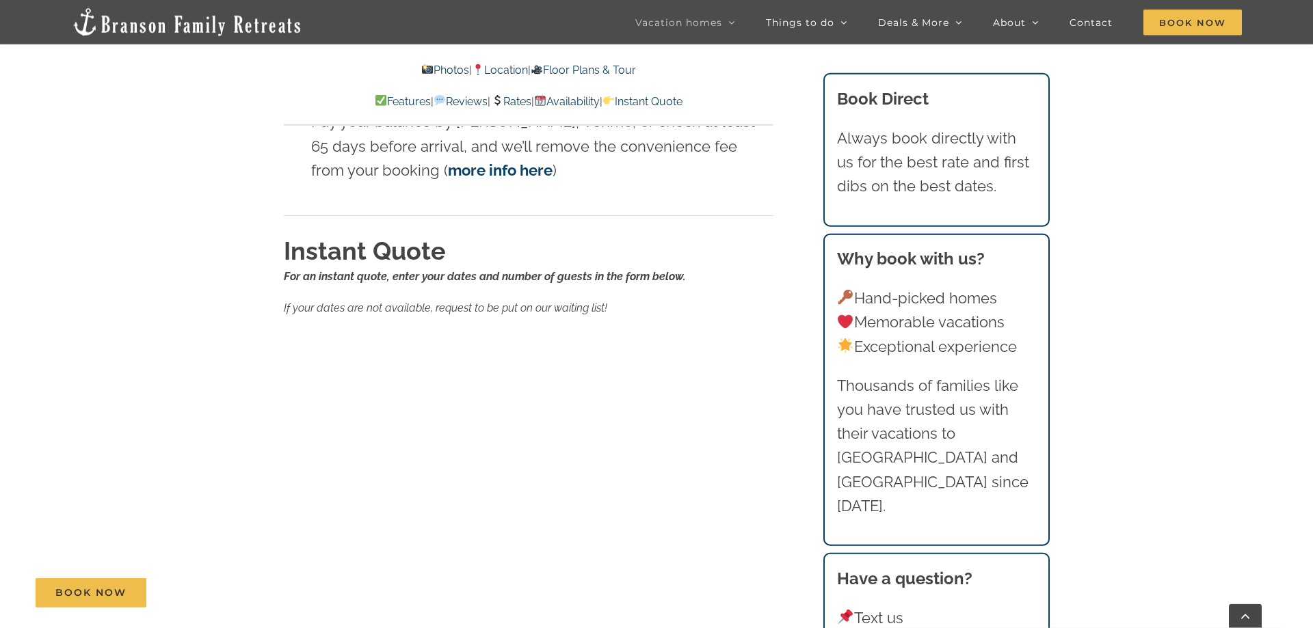
scroll to position [8662, 0]
drag, startPoint x: 321, startPoint y: 146, endPoint x: 323, endPoint y: 129, distance: 17.3
click at [323, 129] on div "Notes 2 to 5 night minimum See FAQs for very lenient cancellation policy Pay yo…" at bounding box center [529, 546] width 490 height 1123
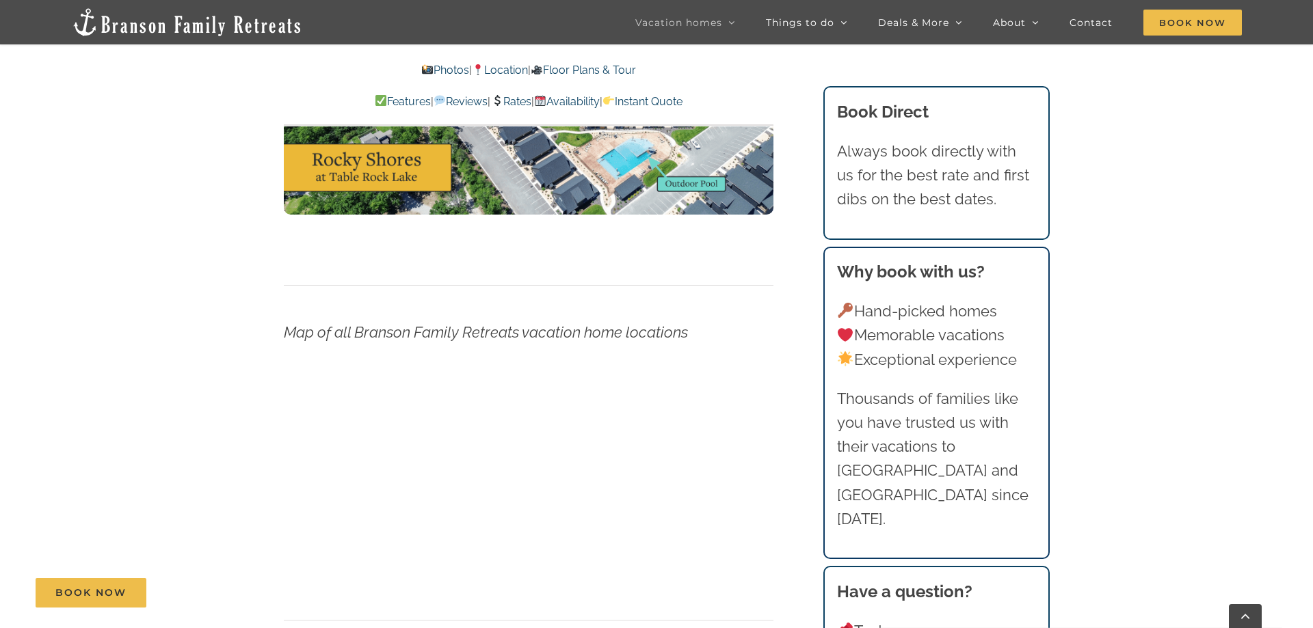
scroll to position [4089, 0]
